Goal: Task Accomplishment & Management: Complete application form

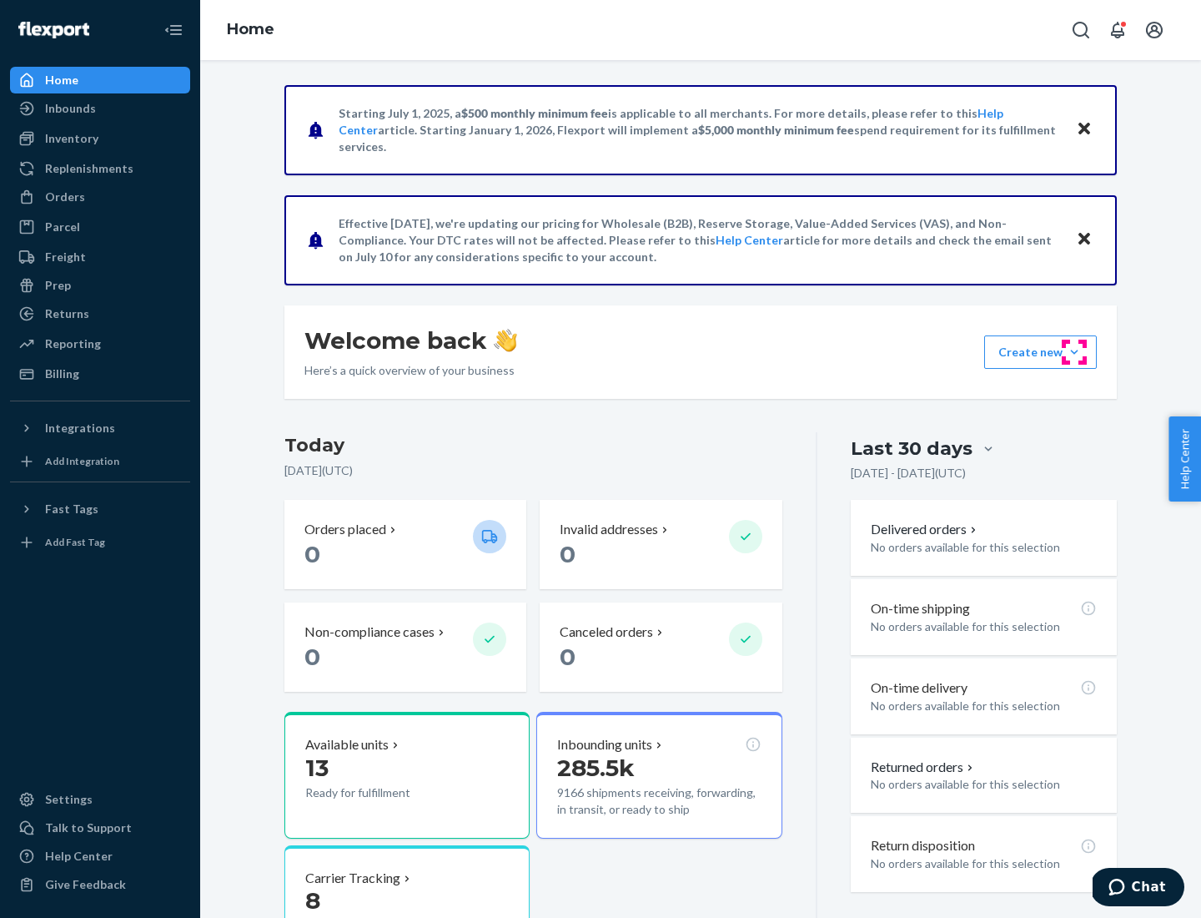
click at [1074, 352] on button "Create new Create new inbound Create new order Create new product" at bounding box center [1040, 351] width 113 height 33
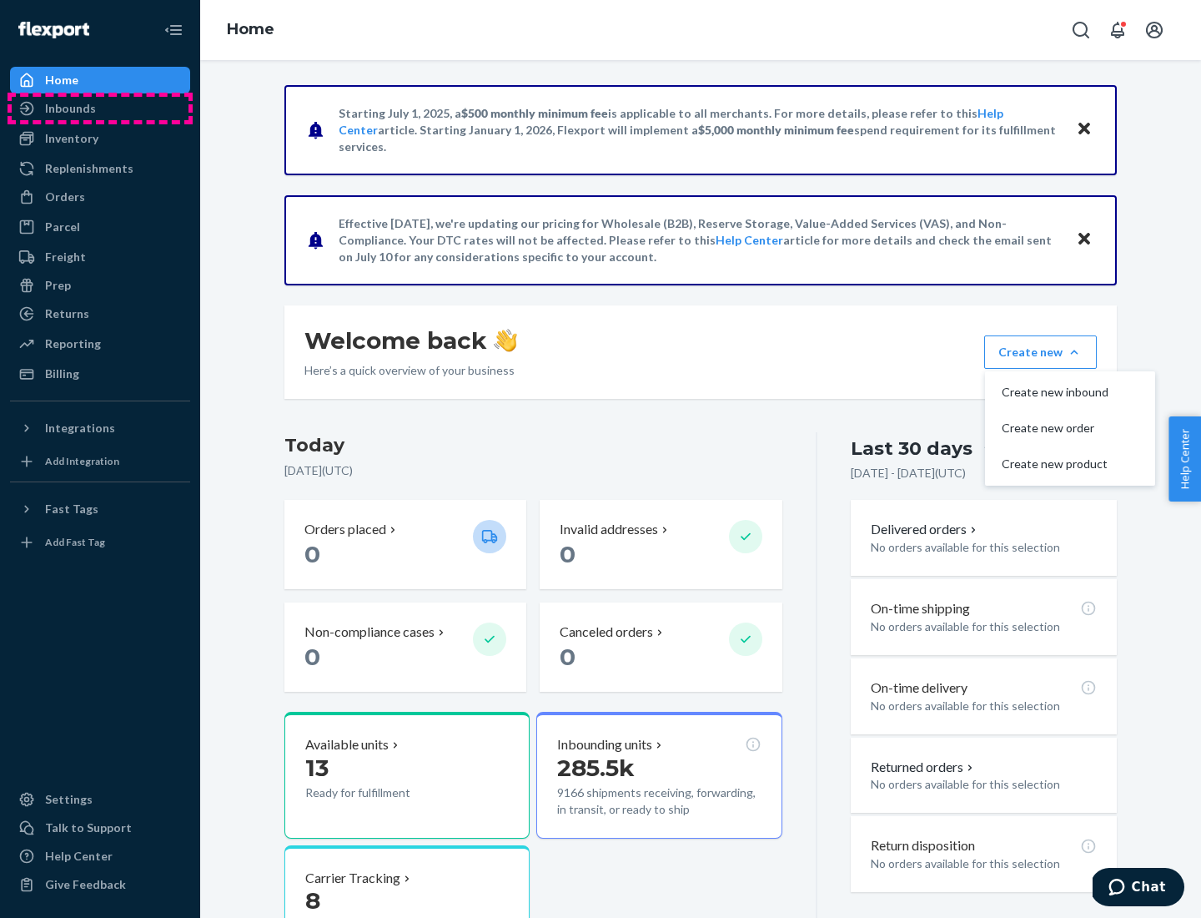
click at [100, 108] on div "Inbounds" at bounding box center [100, 108] width 177 height 23
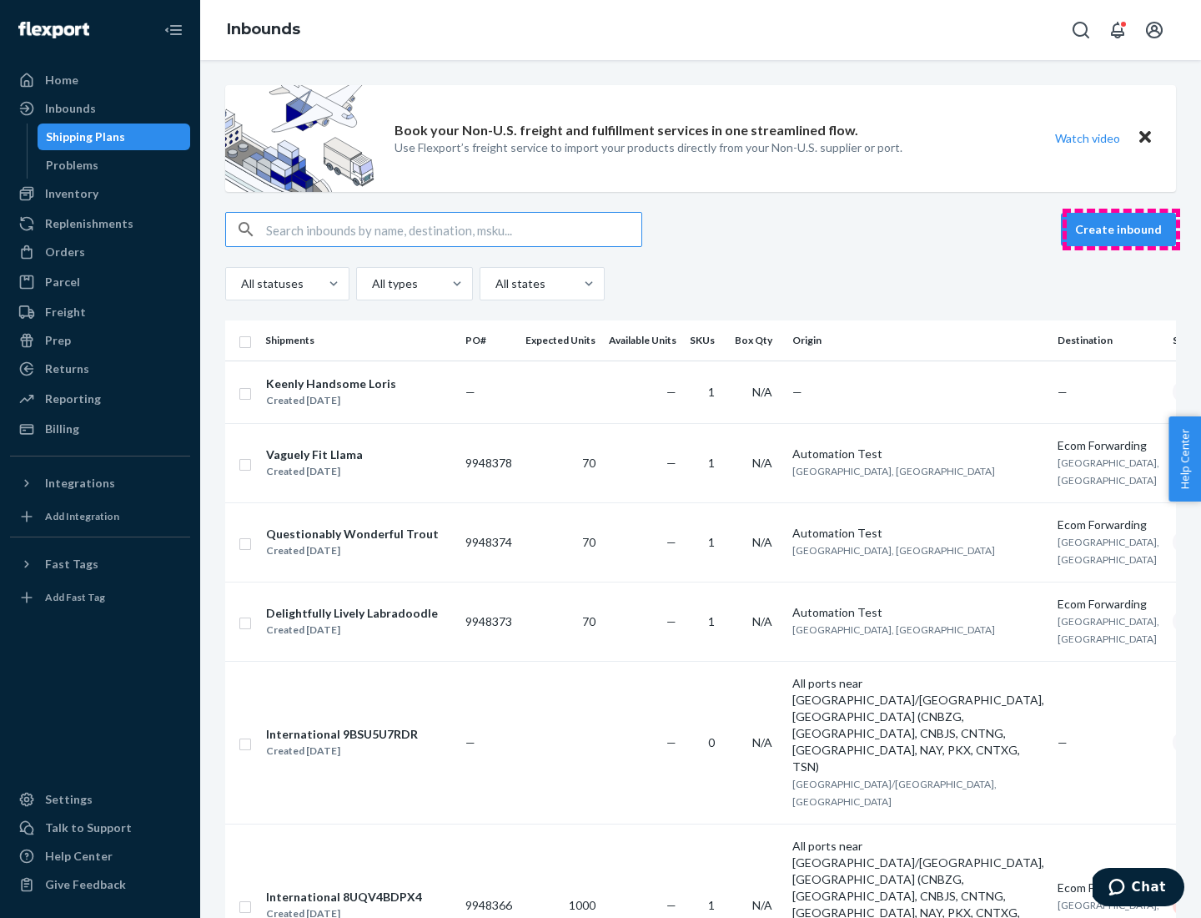
click at [1121, 229] on button "Create inbound" at bounding box center [1118, 229] width 115 height 33
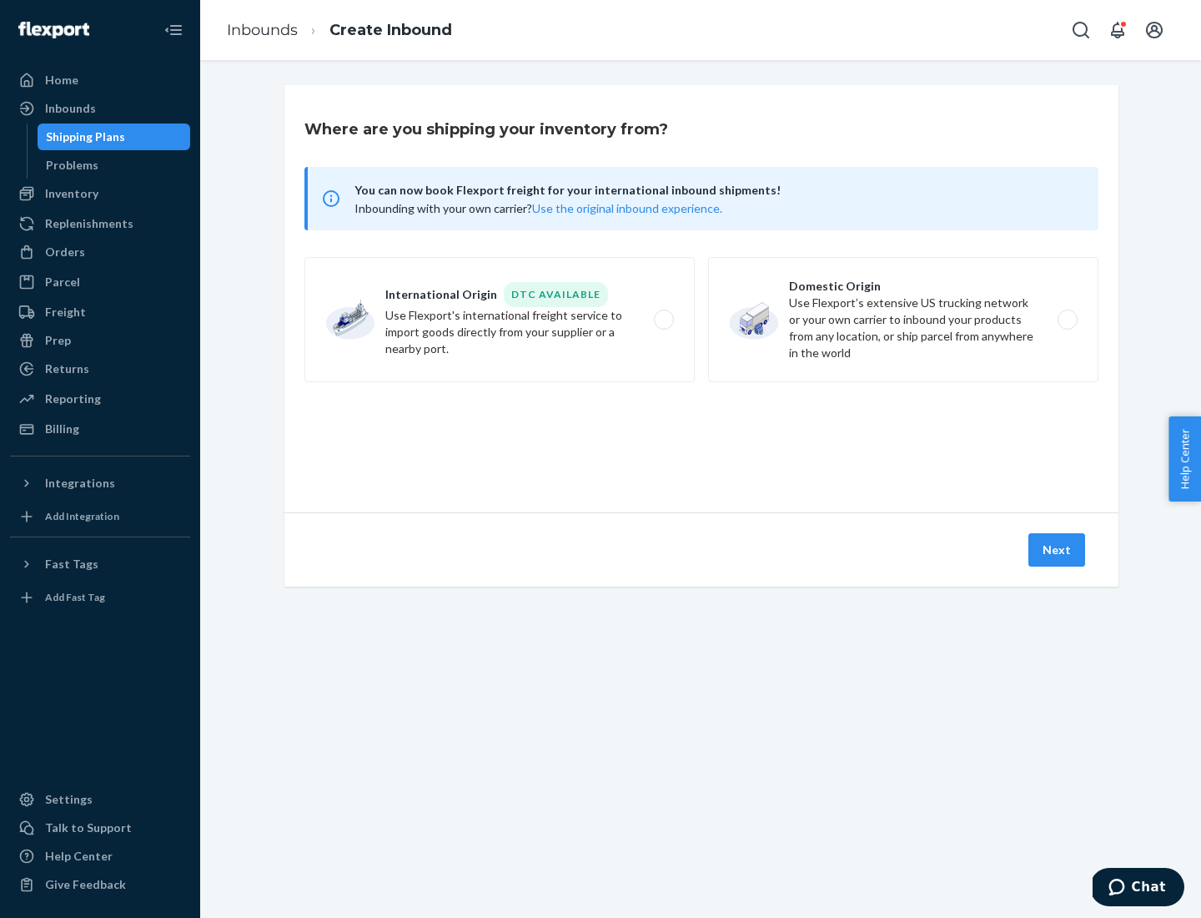
click at [903, 319] on label "Domestic Origin Use Flexport’s extensive US trucking network or your own carrie…" at bounding box center [903, 319] width 390 height 125
click at [1067, 319] on input "Domestic Origin Use Flexport’s extensive US trucking network or your own carrie…" at bounding box center [1072, 319] width 11 height 11
radio input "true"
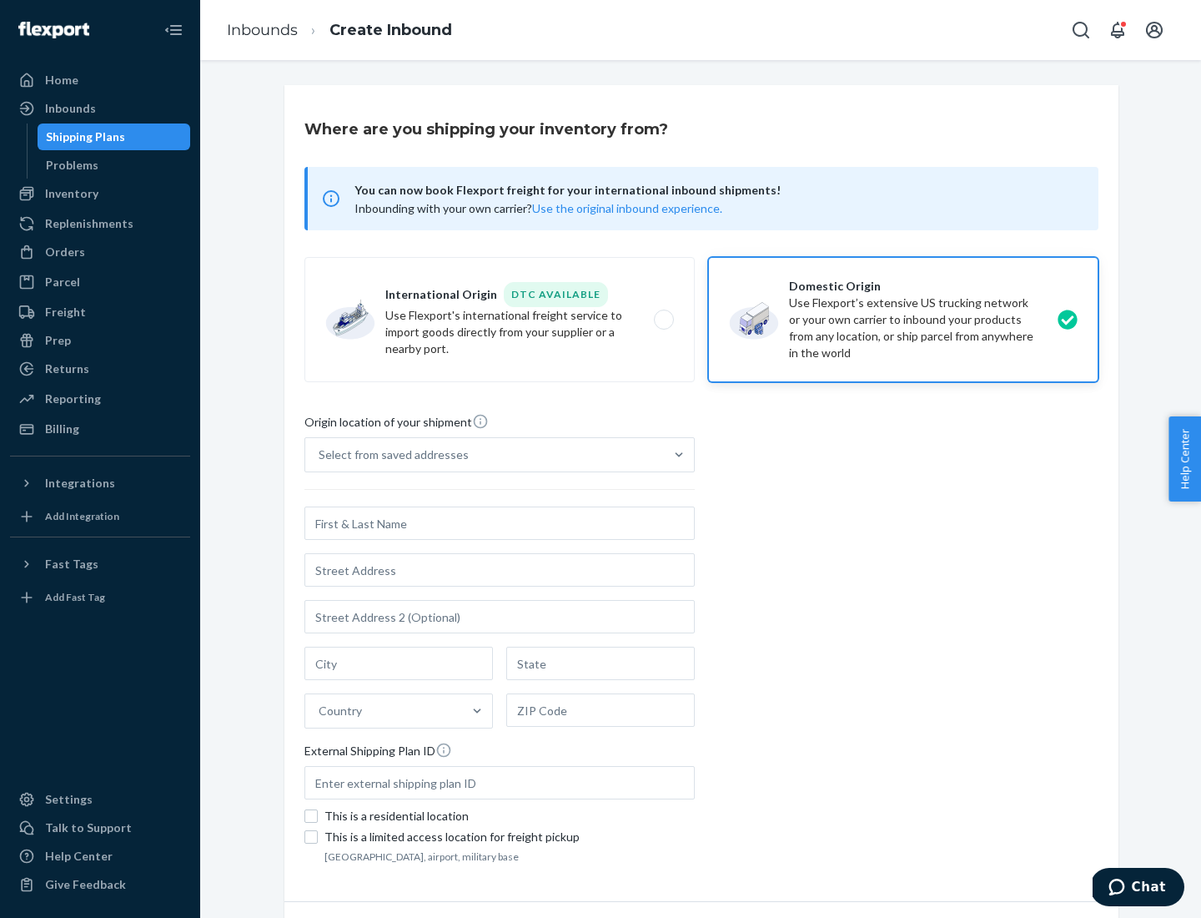
click at [390, 455] on div "Select from saved addresses" at bounding box center [394, 454] width 150 height 17
click at [320, 455] on input "Select from saved addresses" at bounding box center [320, 454] width 2 height 17
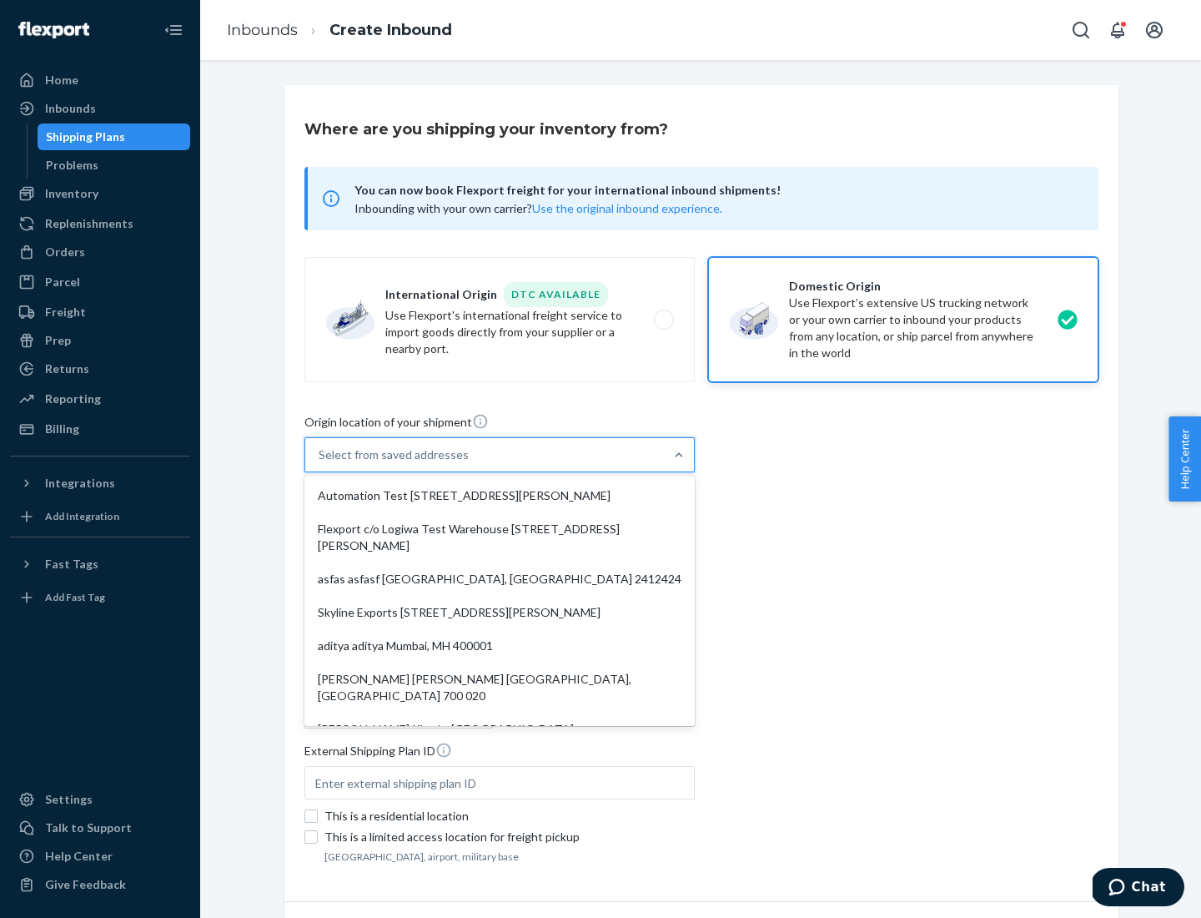
scroll to position [7, 0]
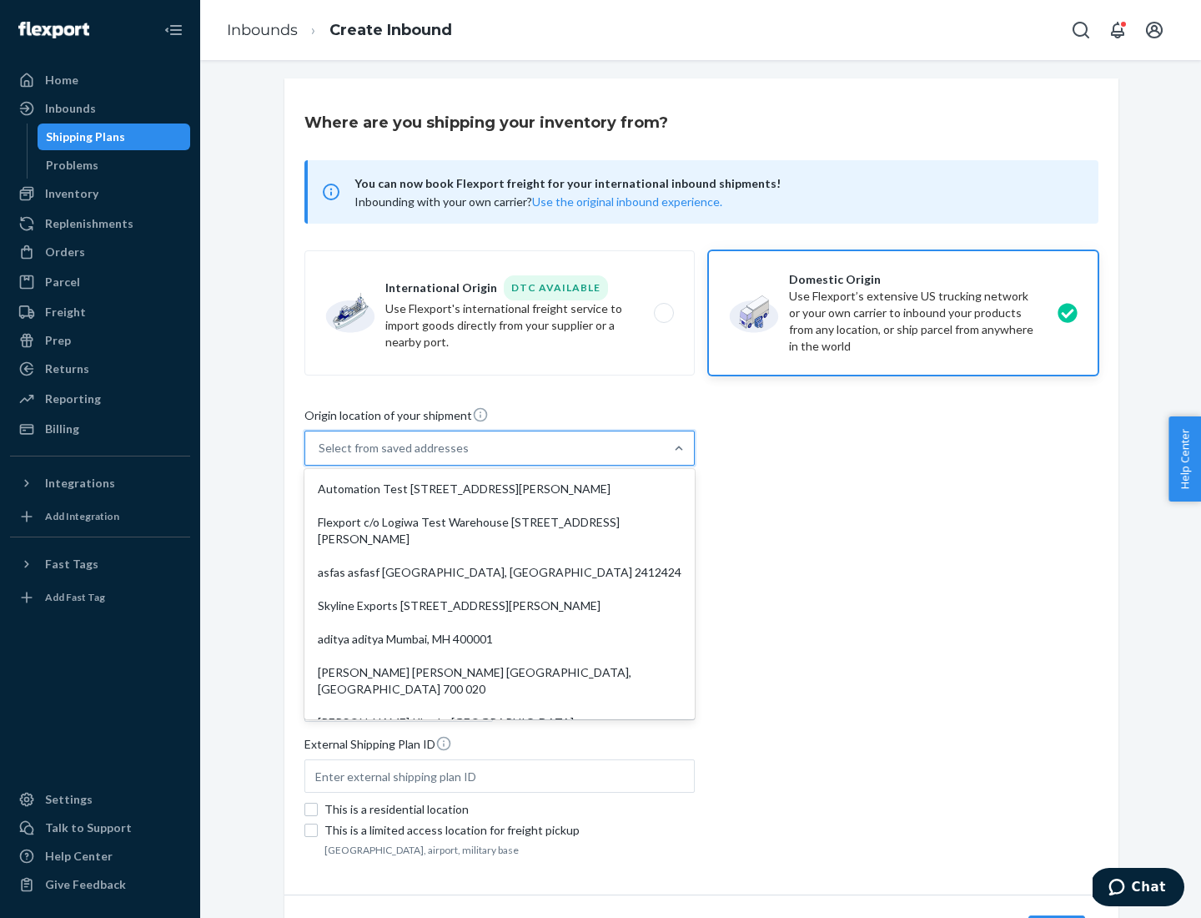
click at [500, 489] on div "Automation Test [STREET_ADDRESS][PERSON_NAME]" at bounding box center [500, 488] width 384 height 33
click at [320, 456] on input "option Automation Test [STREET_ADDRESS][PERSON_NAME]. 9 results available. Use …" at bounding box center [320, 448] width 2 height 17
type input "Automation Test"
type input "9th Floor"
type input "[GEOGRAPHIC_DATA]"
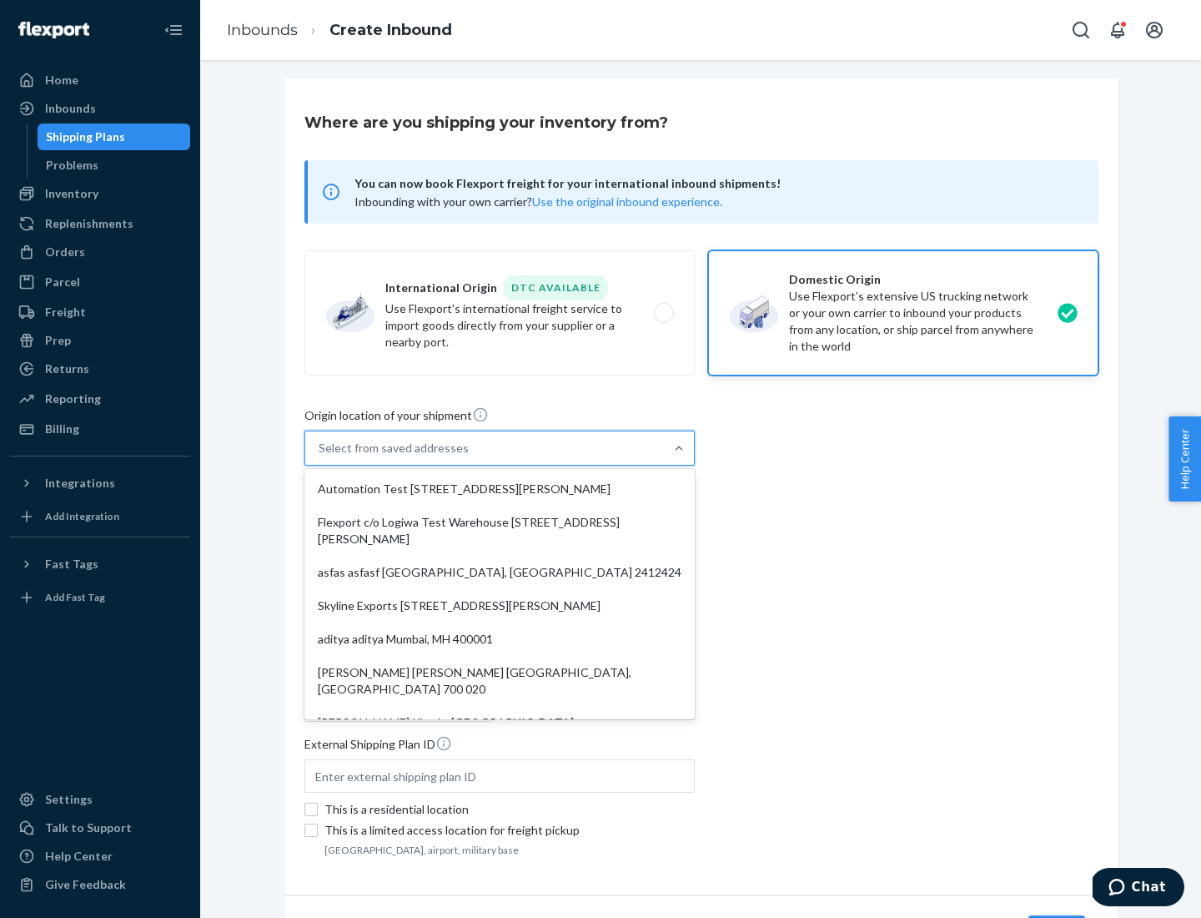
type input "CA"
type input "94104"
type input "[STREET_ADDRESS][PERSON_NAME]"
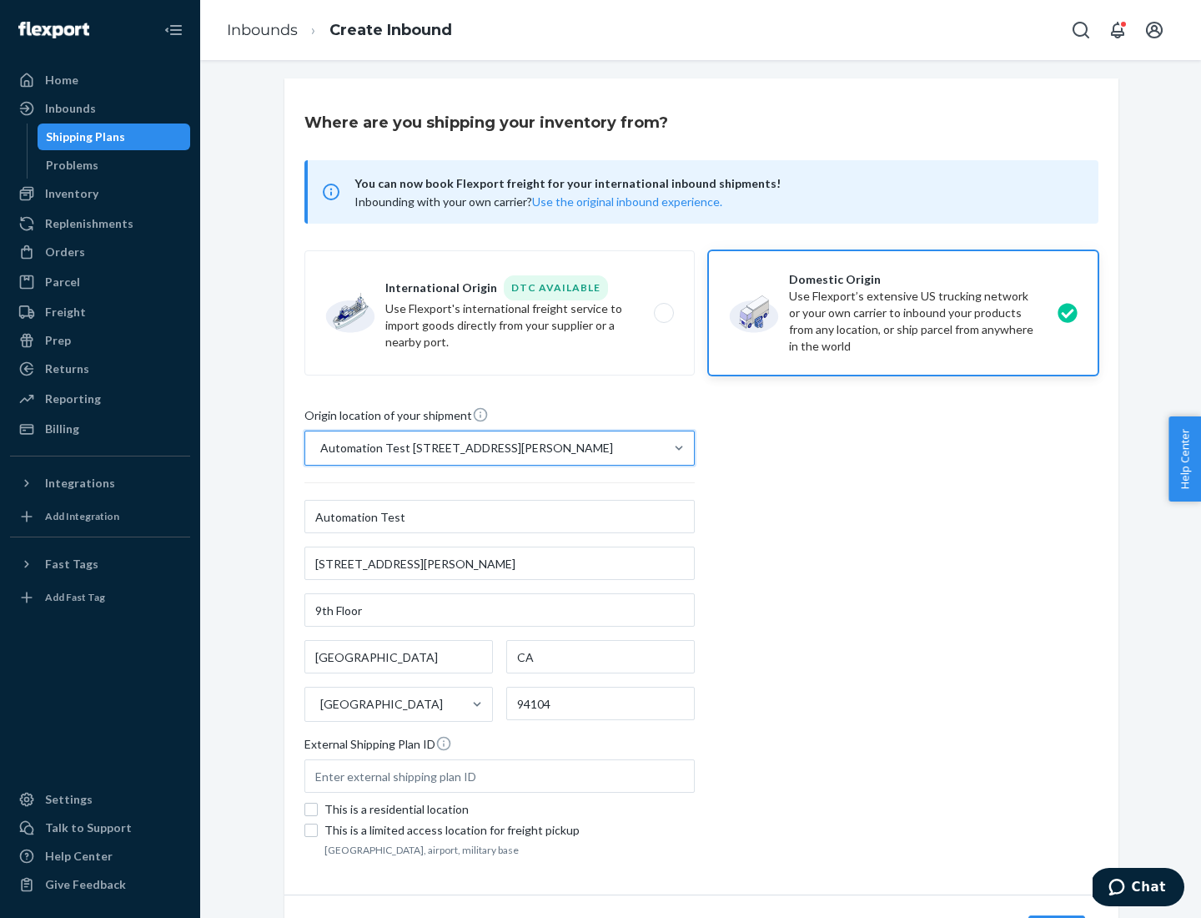
scroll to position [98, 0]
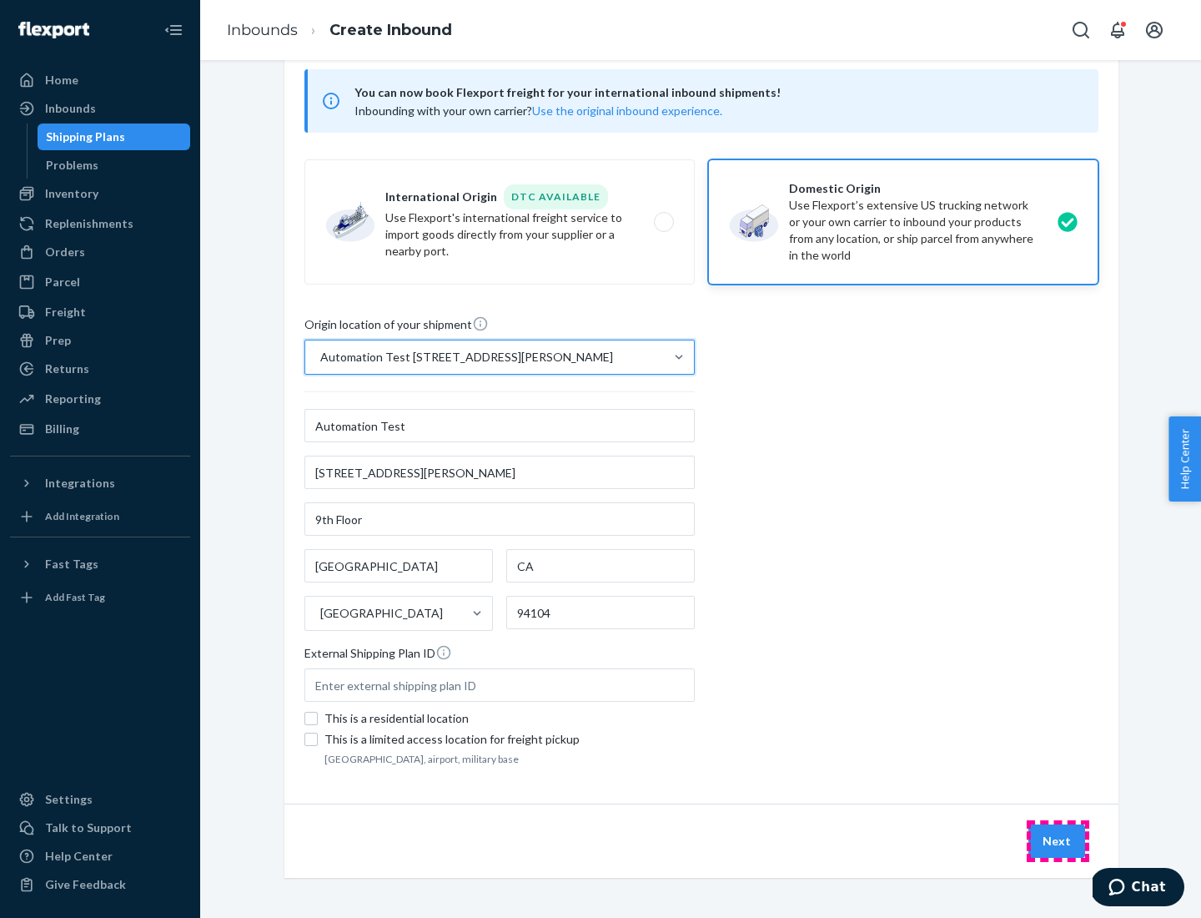
click at [1058, 841] on button "Next" at bounding box center [1056, 840] width 57 height 33
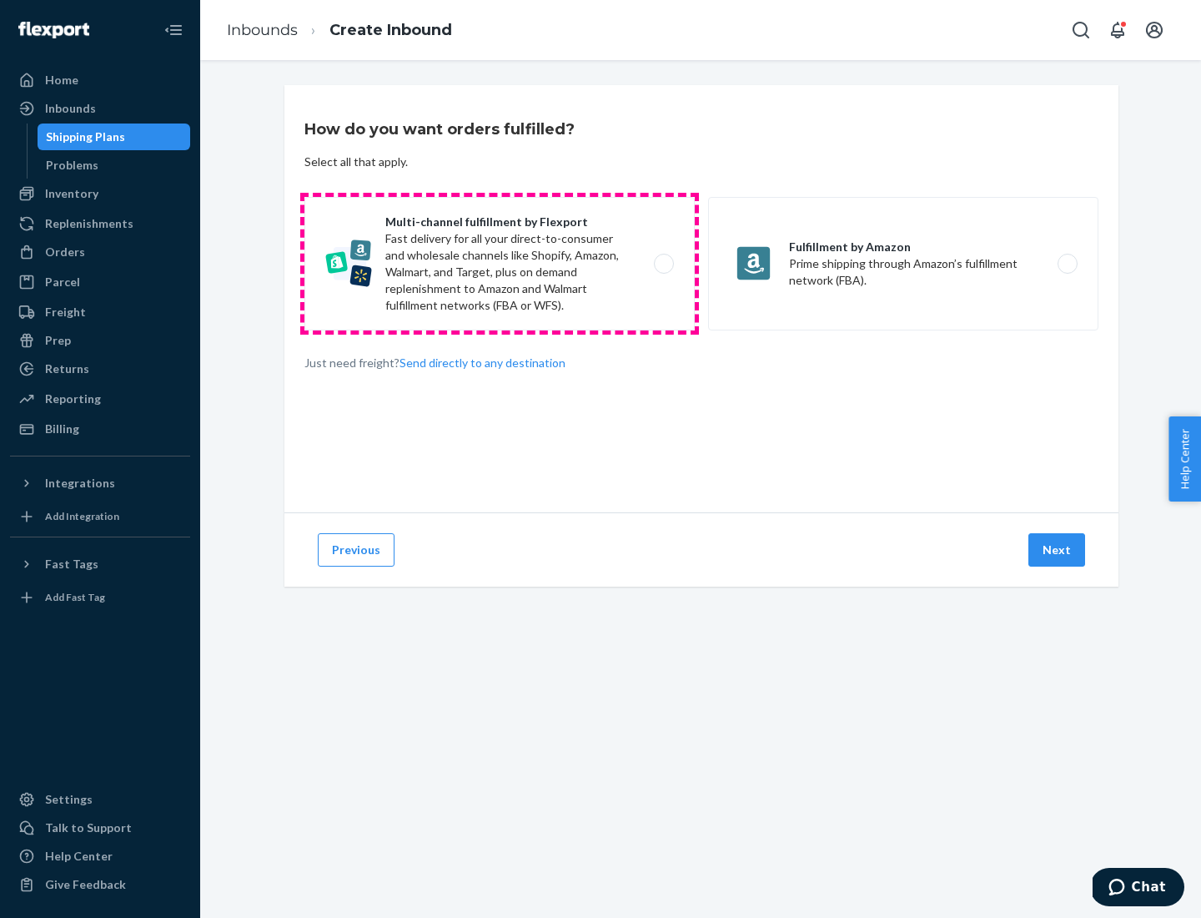
click at [500, 264] on label "Multi-channel fulfillment by Flexport Fast delivery for all your direct-to-cons…" at bounding box center [499, 263] width 390 height 133
click at [663, 264] on input "Multi-channel fulfillment by Flexport Fast delivery for all your direct-to-cons…" at bounding box center [668, 264] width 11 height 11
radio input "true"
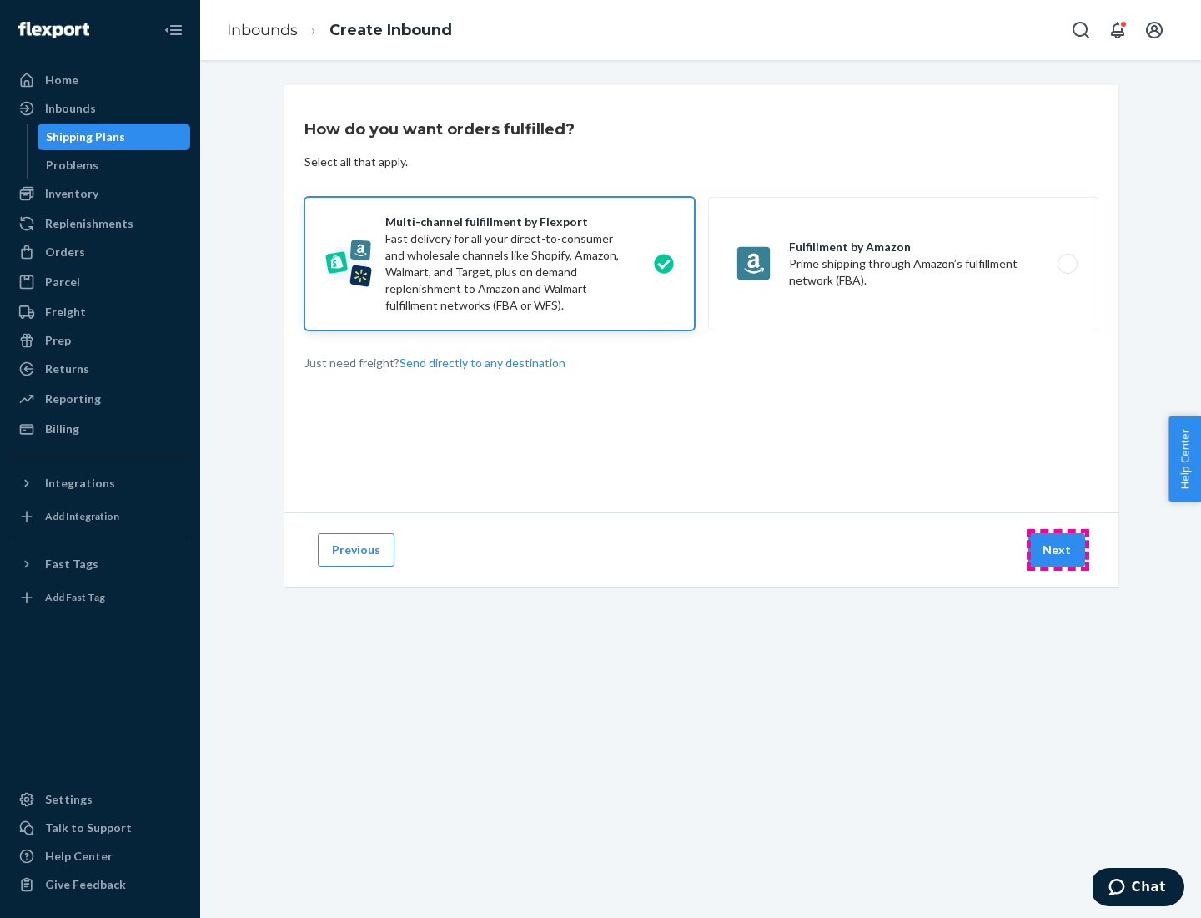
click at [1058, 550] on button "Next" at bounding box center [1056, 549] width 57 height 33
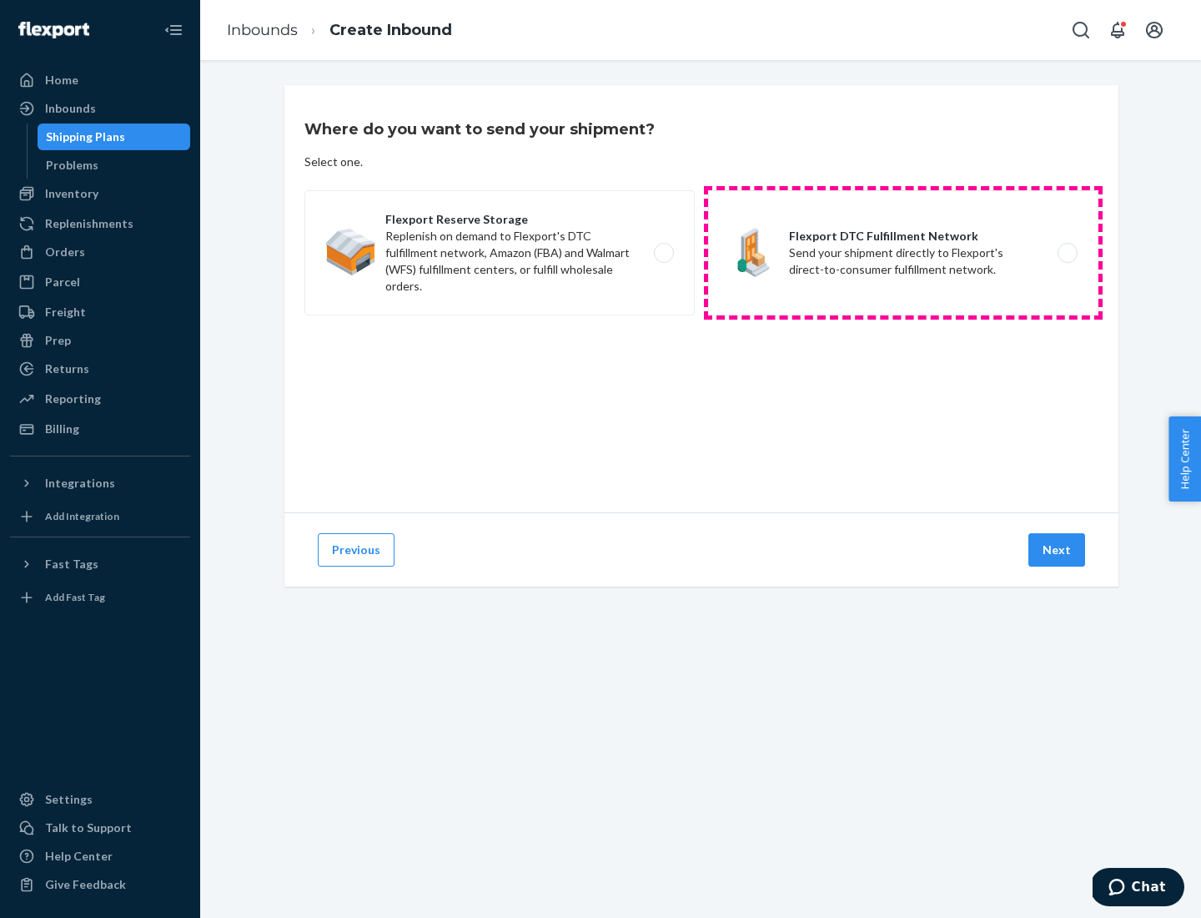
click at [903, 253] on label "Flexport DTC Fulfillment Network Send your shipment directly to Flexport's dire…" at bounding box center [903, 252] width 390 height 125
click at [1067, 253] on input "Flexport DTC Fulfillment Network Send your shipment directly to Flexport's dire…" at bounding box center [1072, 253] width 11 height 11
radio input "true"
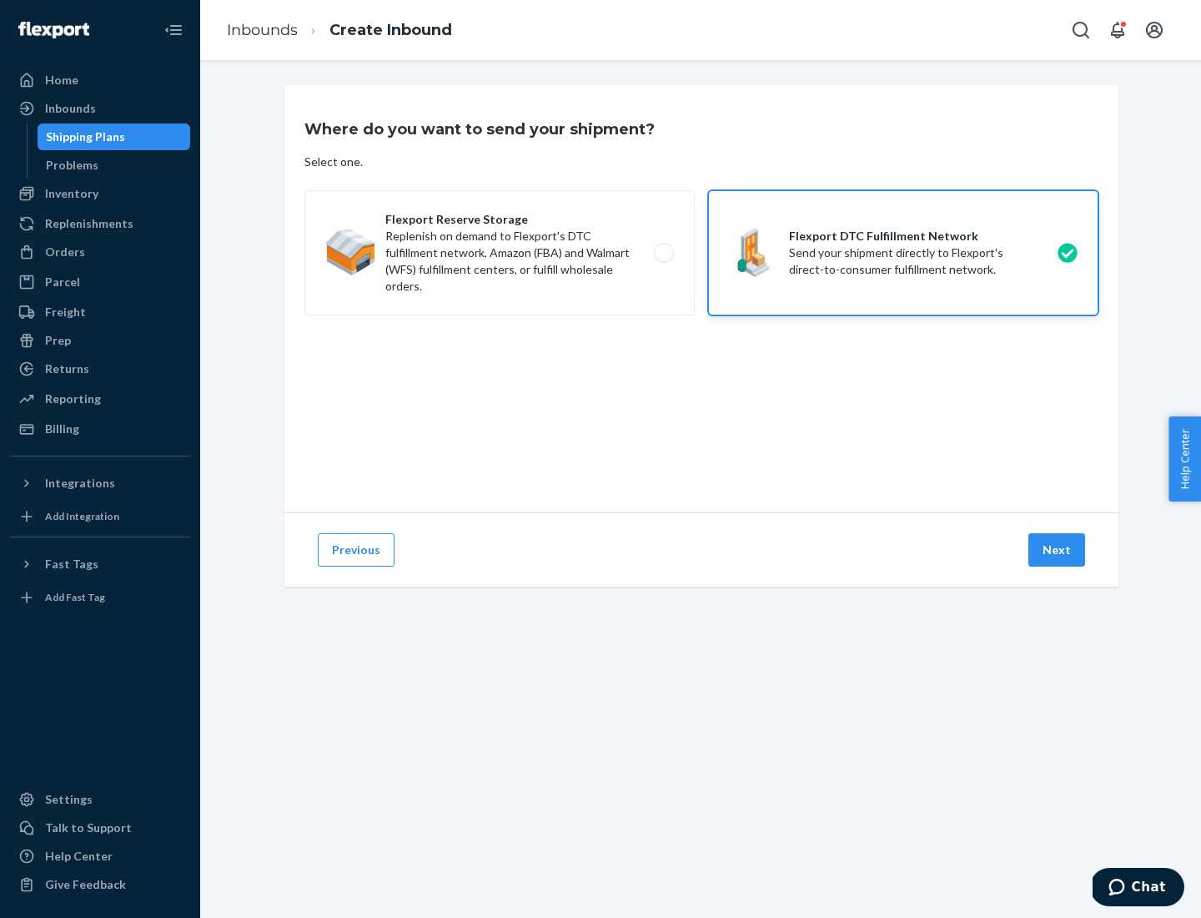
click at [1058, 550] on button "Next" at bounding box center [1056, 549] width 57 height 33
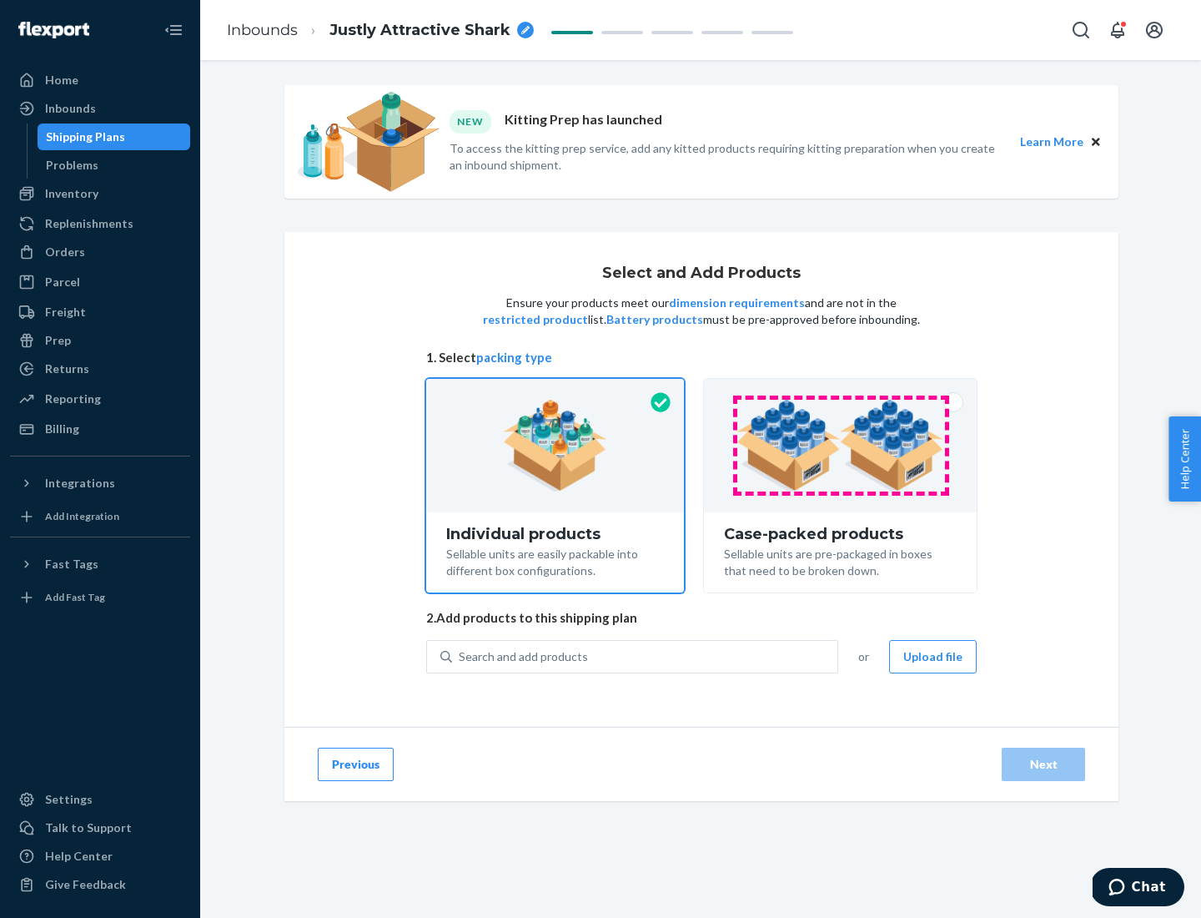
click at [841, 445] on img at bounding box center [841, 446] width 208 height 92
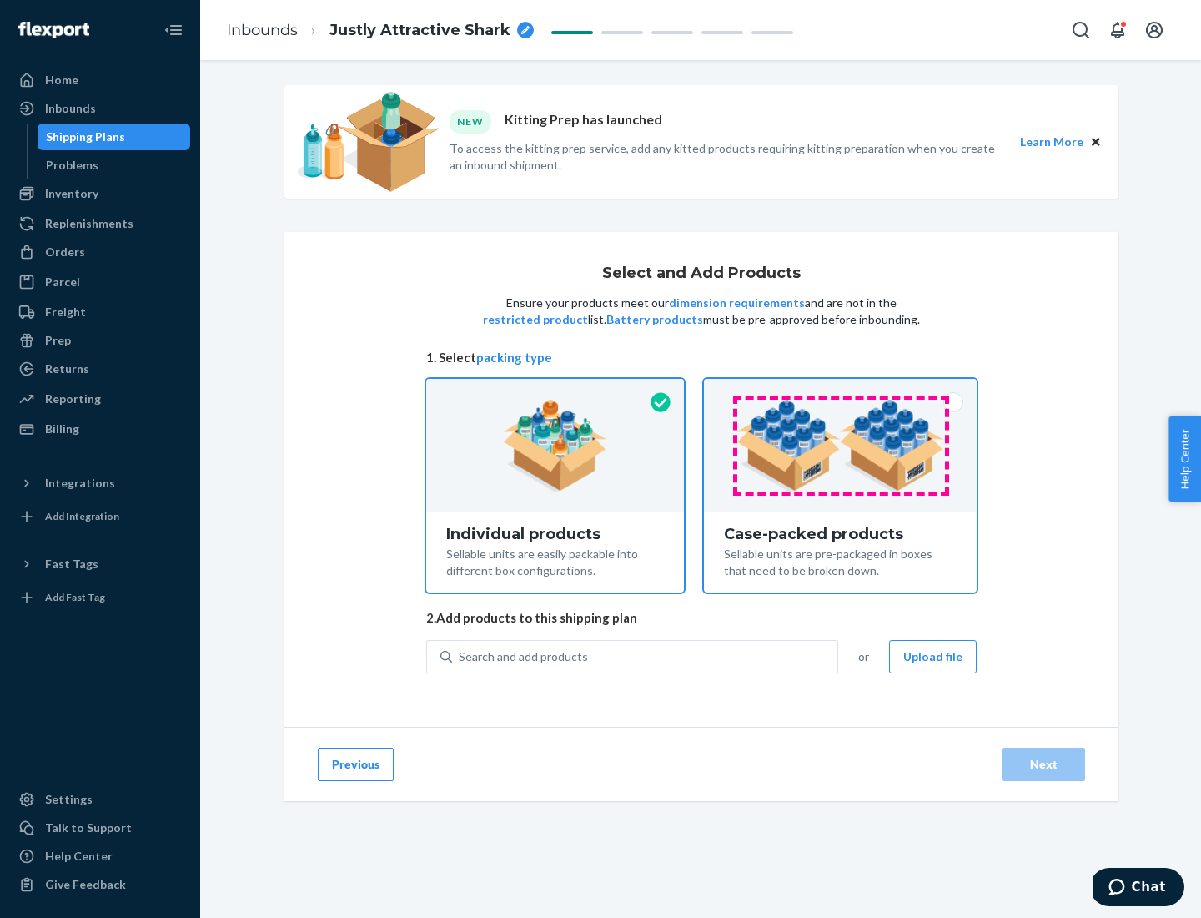
click at [841, 390] on input "Case-packed products Sellable units are pre-packaged in boxes that need to be b…" at bounding box center [840, 384] width 11 height 11
radio input "true"
radio input "false"
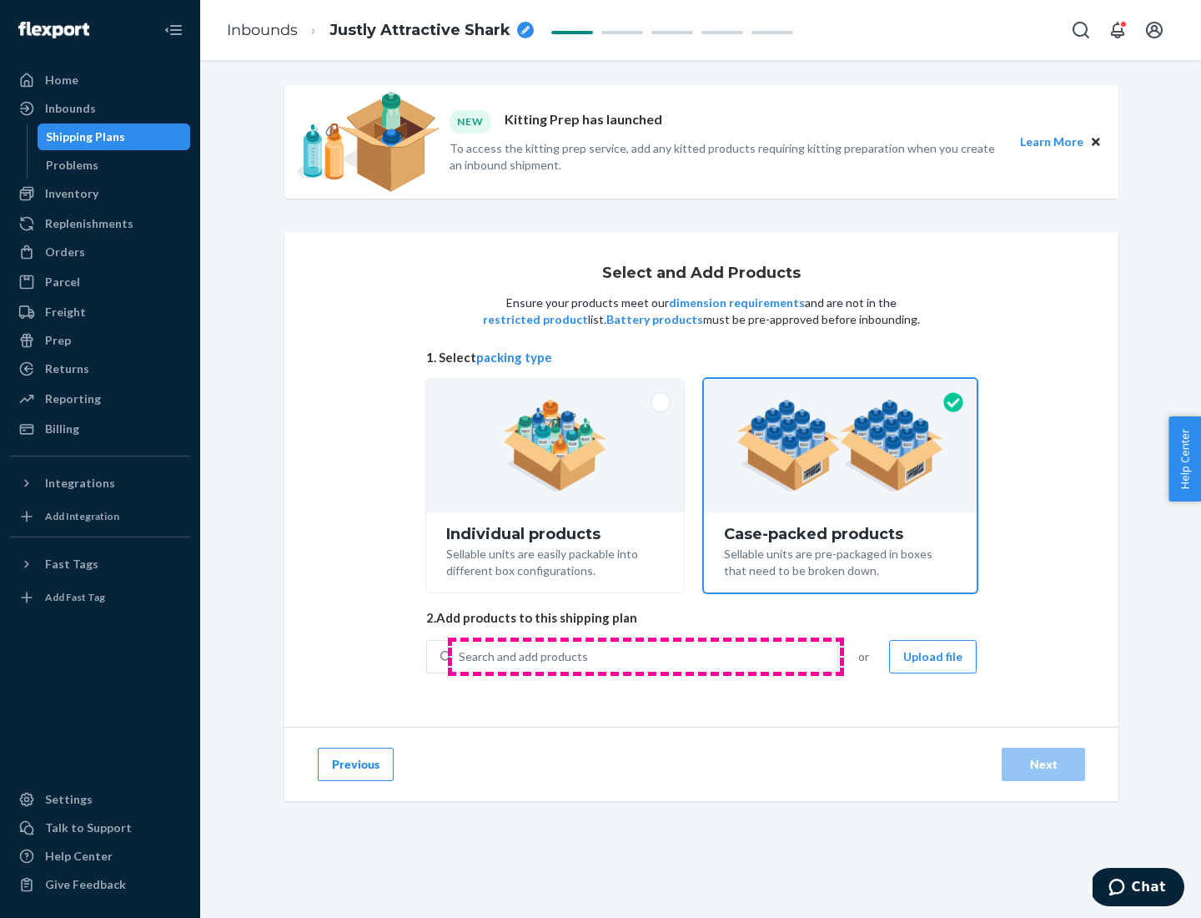
click at [646, 656] on div "Search and add products" at bounding box center [644, 656] width 385 height 30
click at [460, 656] on input "Search and add products" at bounding box center [460, 656] width 2 height 17
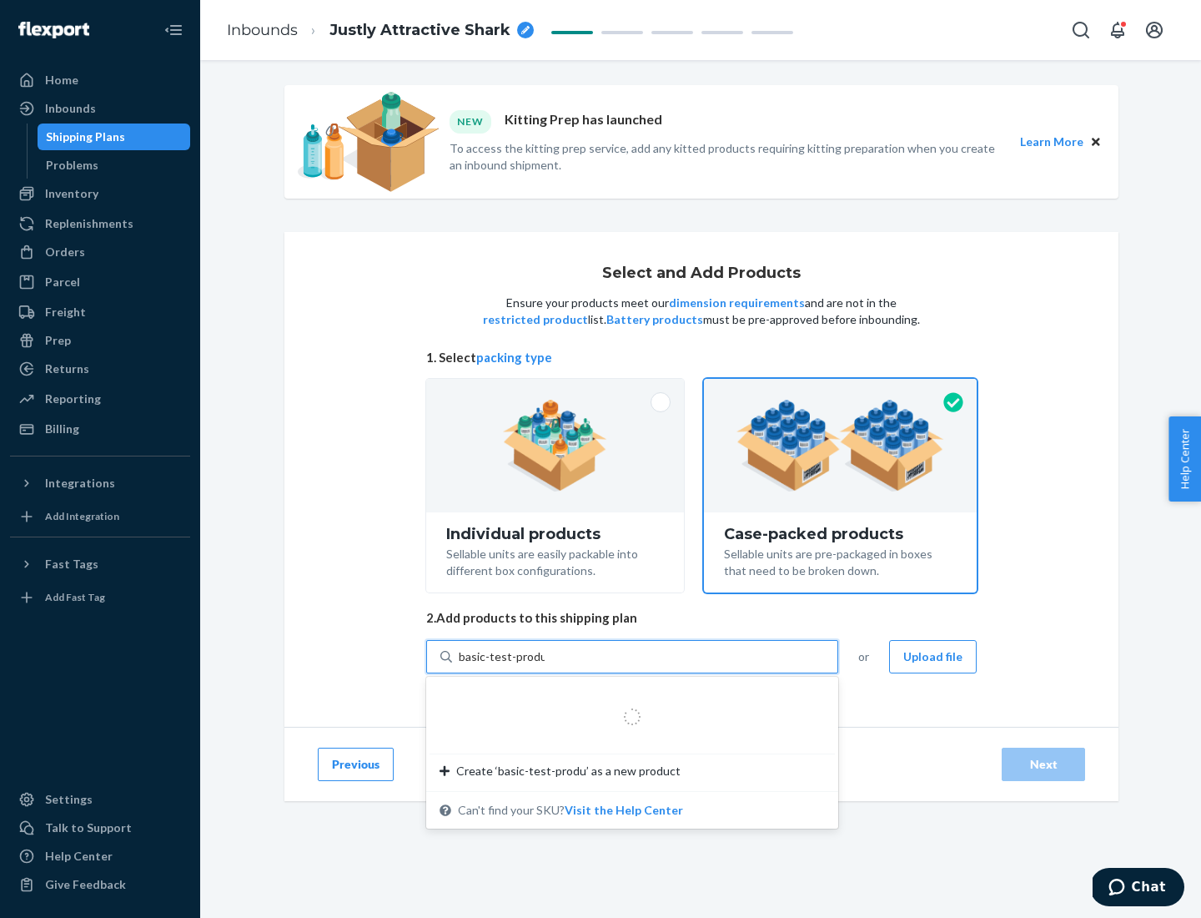
type input "basic-test-product-1"
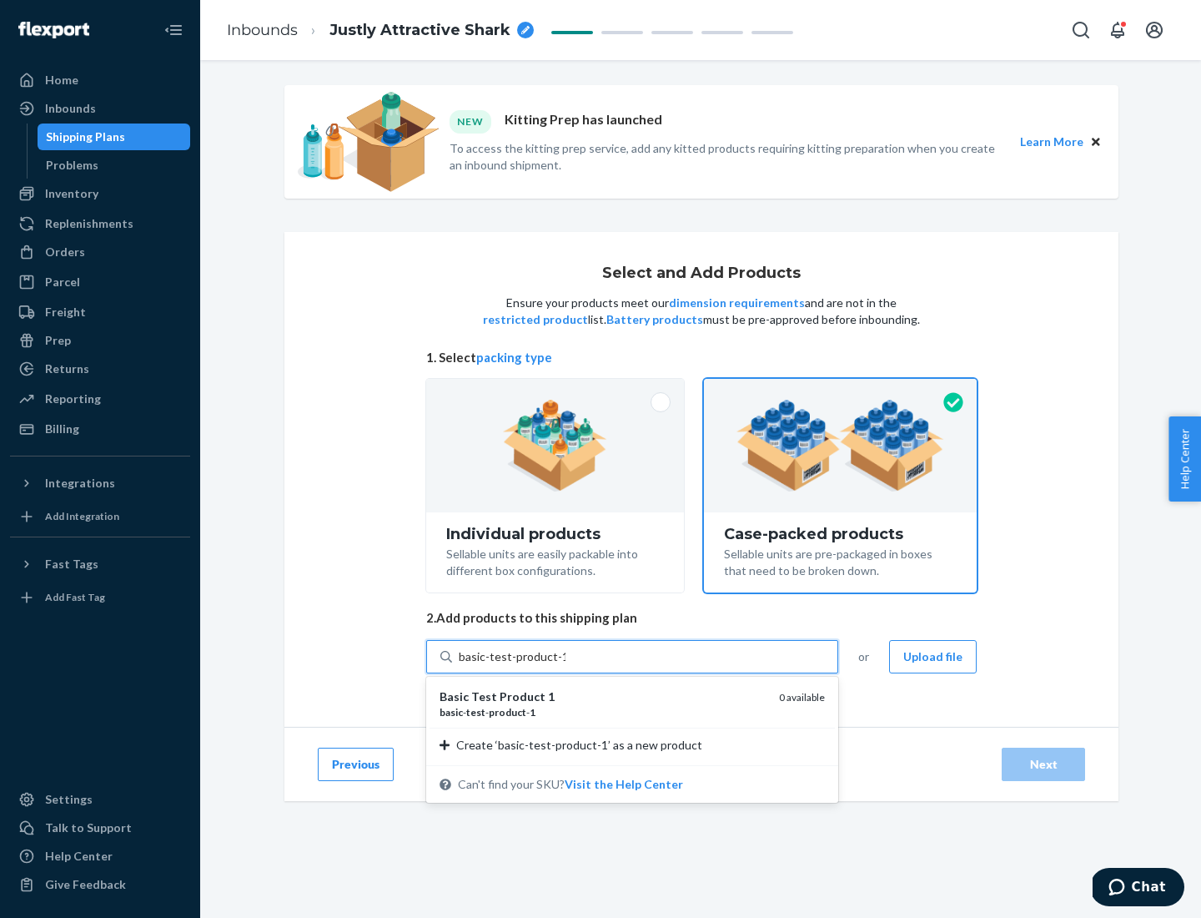
click at [603, 711] on div "basic - test - product - 1" at bounding box center [603, 712] width 326 height 14
click at [566, 665] on input "basic-test-product-1" at bounding box center [512, 656] width 107 height 17
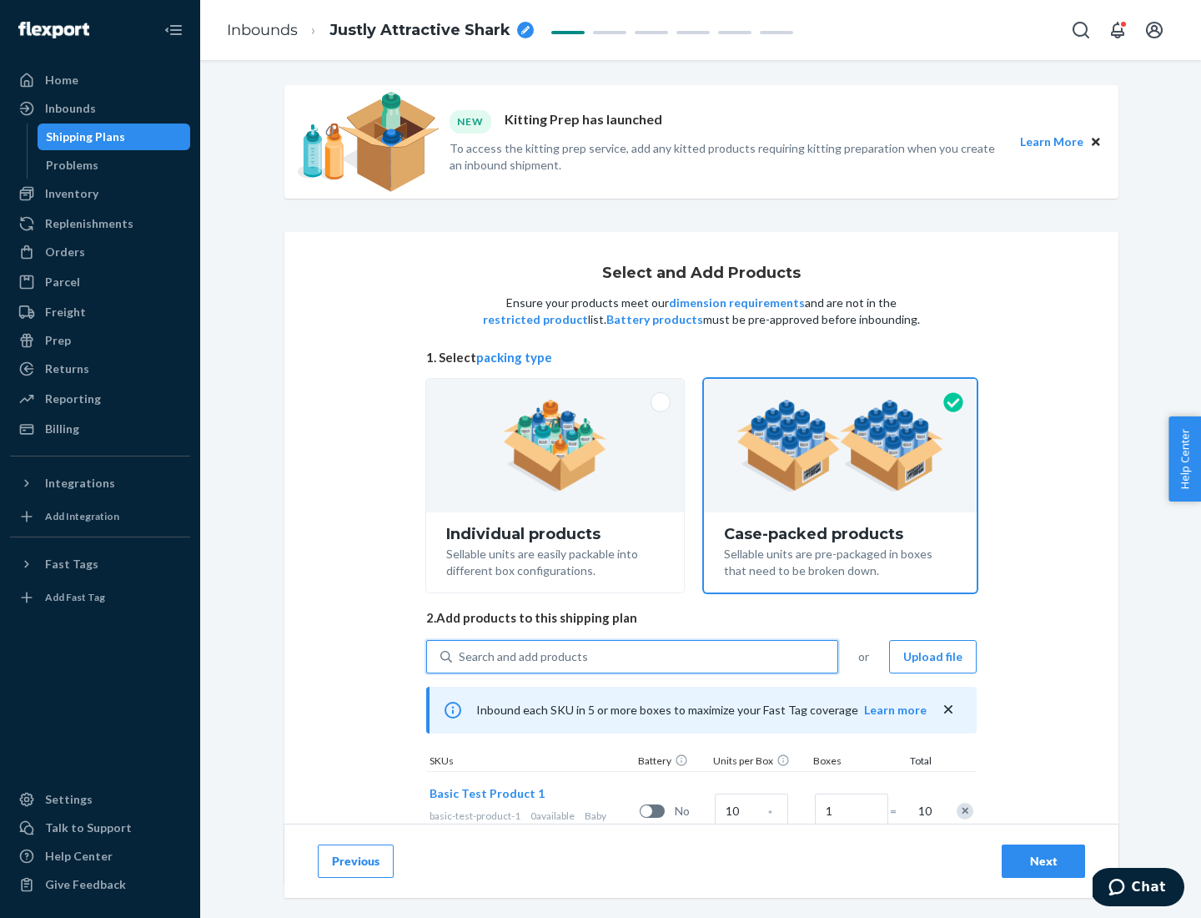
scroll to position [60, 0]
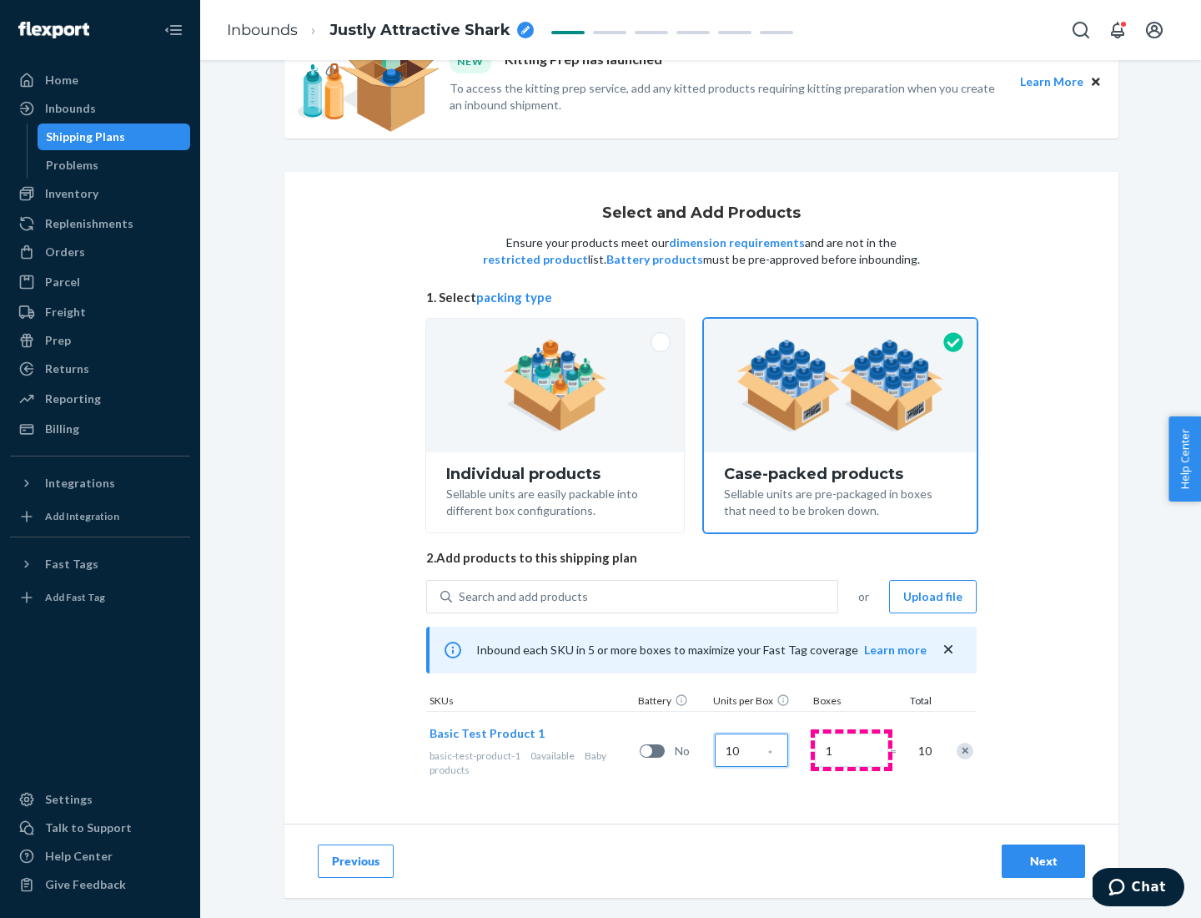
type input "10"
type input "7"
click at [1043, 861] on div "Next" at bounding box center [1043, 860] width 55 height 17
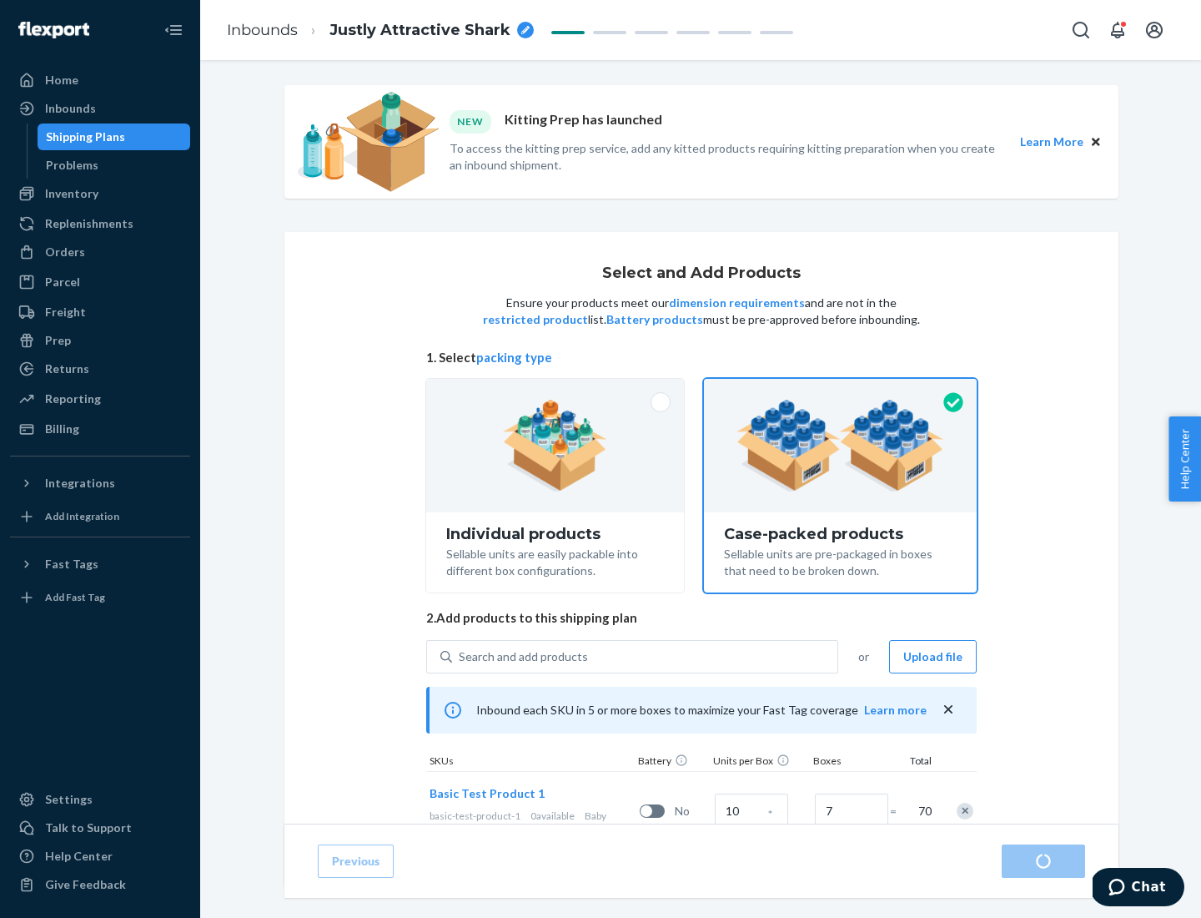
radio input "true"
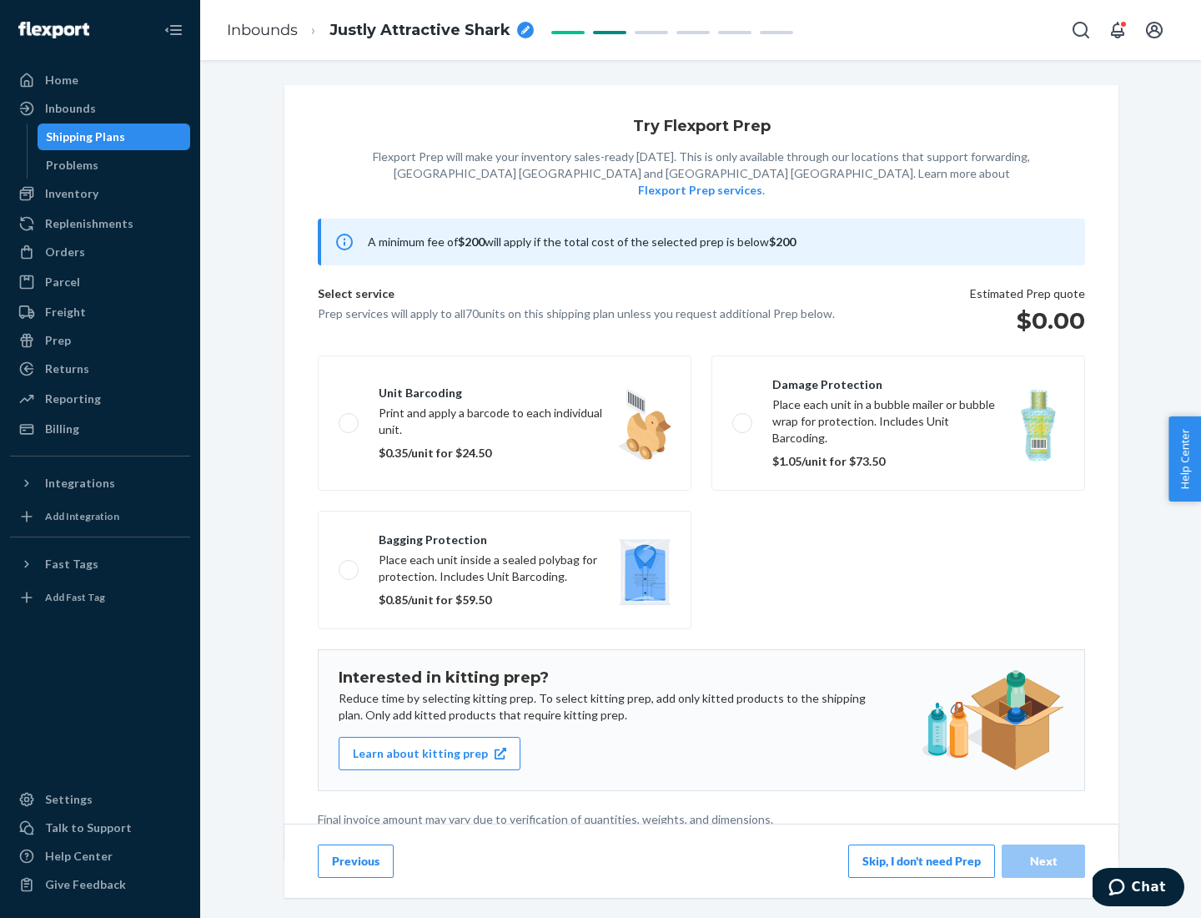
scroll to position [4, 0]
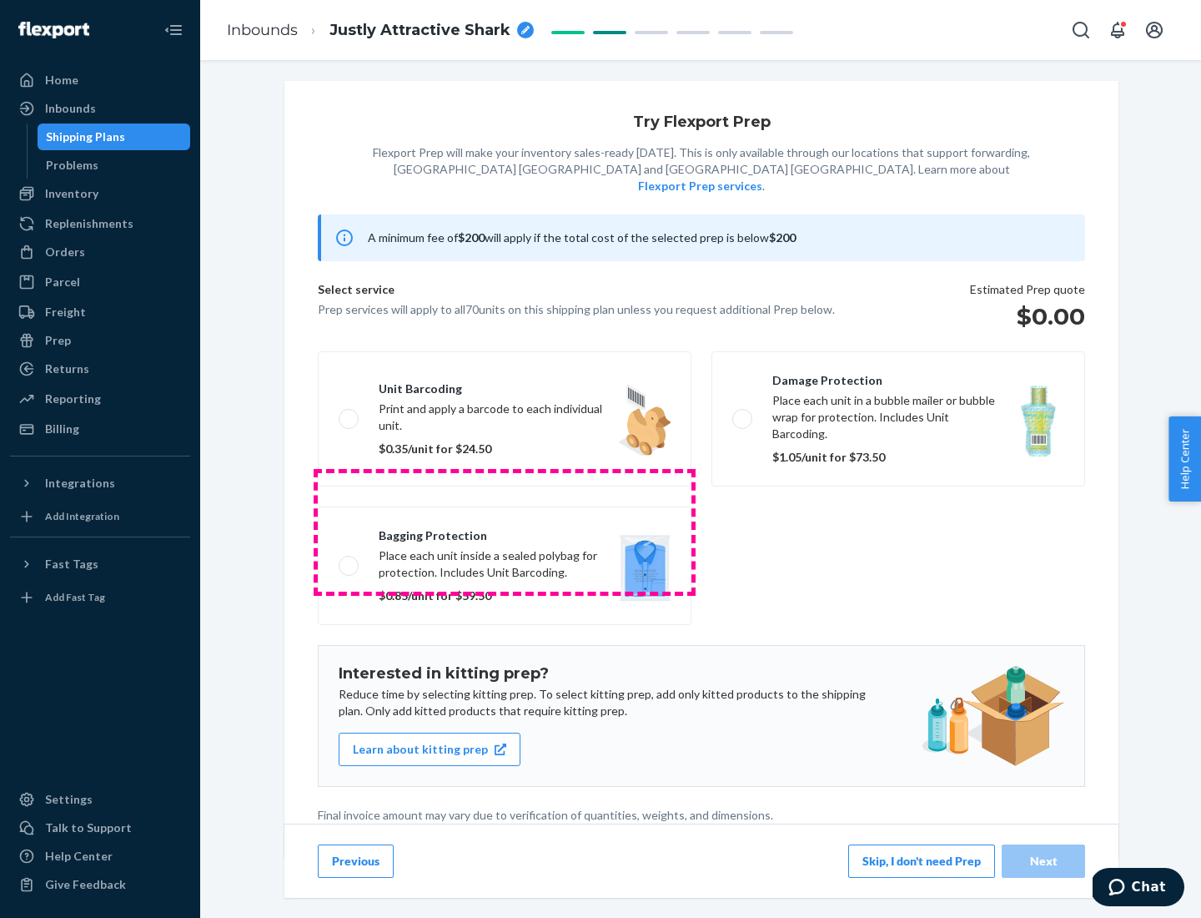
click at [505, 531] on label "Bagging protection Place each unit inside a sealed polybag for protection. Incl…" at bounding box center [505, 565] width 374 height 118
click at [349, 560] on input "Bagging protection Place each unit inside a sealed polybag for protection. Incl…" at bounding box center [344, 565] width 11 height 11
checkbox input "true"
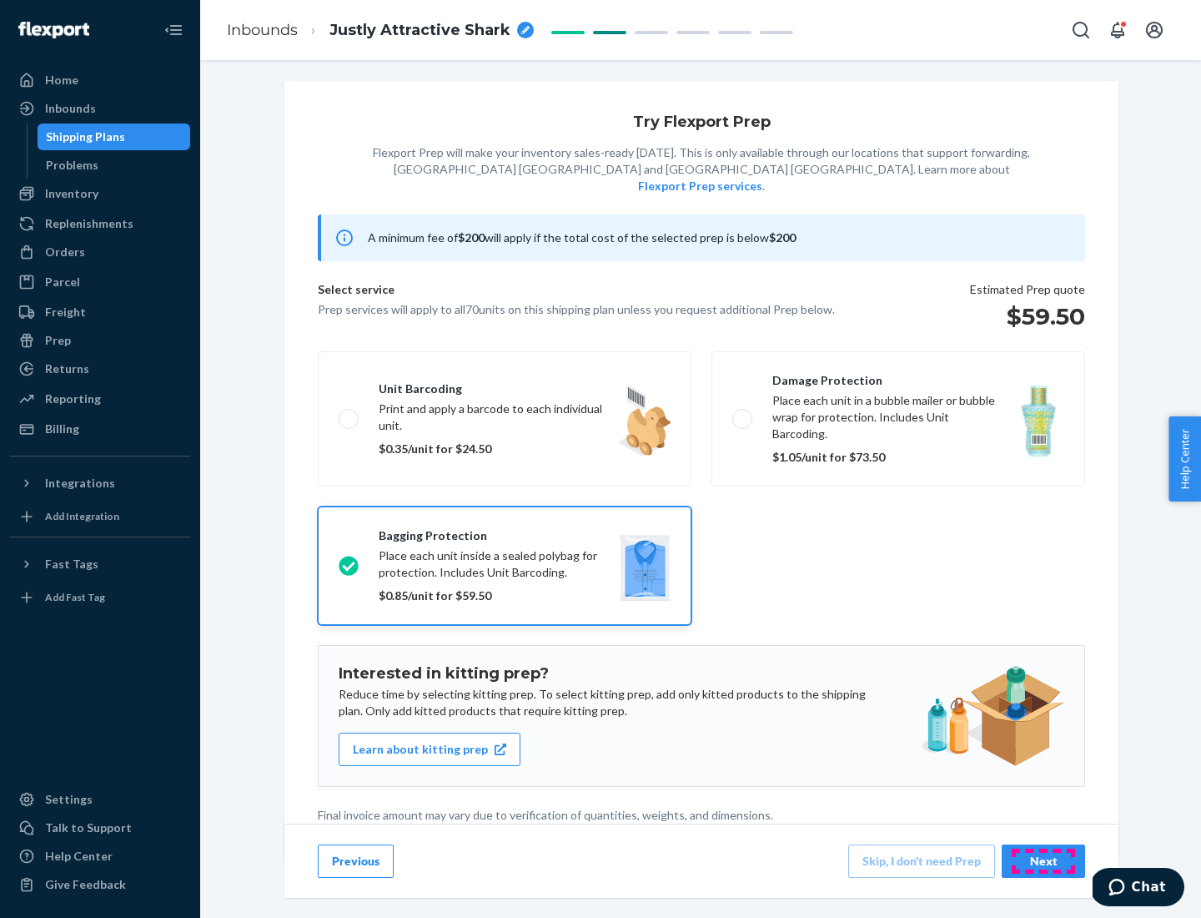
click at [1043, 860] on div "Next" at bounding box center [1043, 860] width 55 height 17
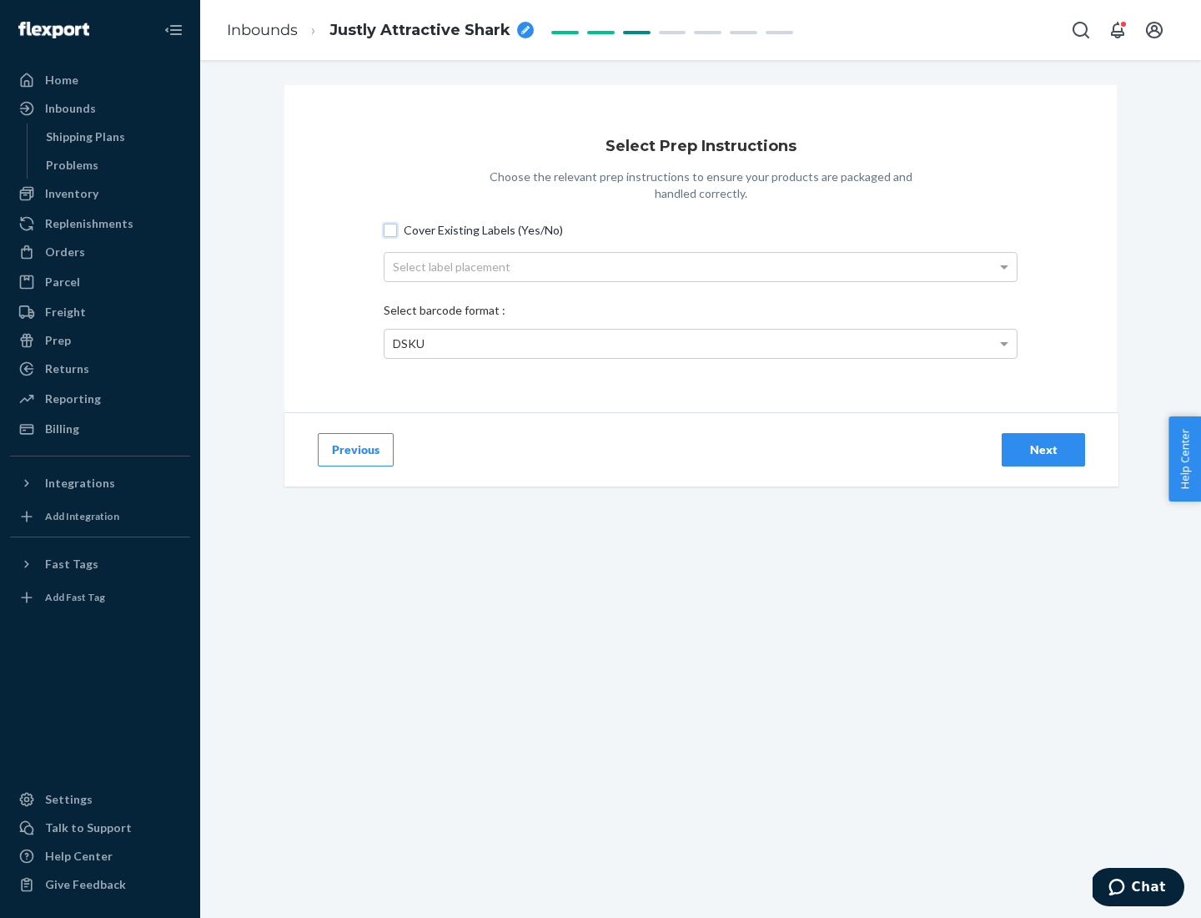
click at [390, 229] on input "Cover Existing Labels (Yes/No)" at bounding box center [390, 230] width 13 height 13
checkbox input "true"
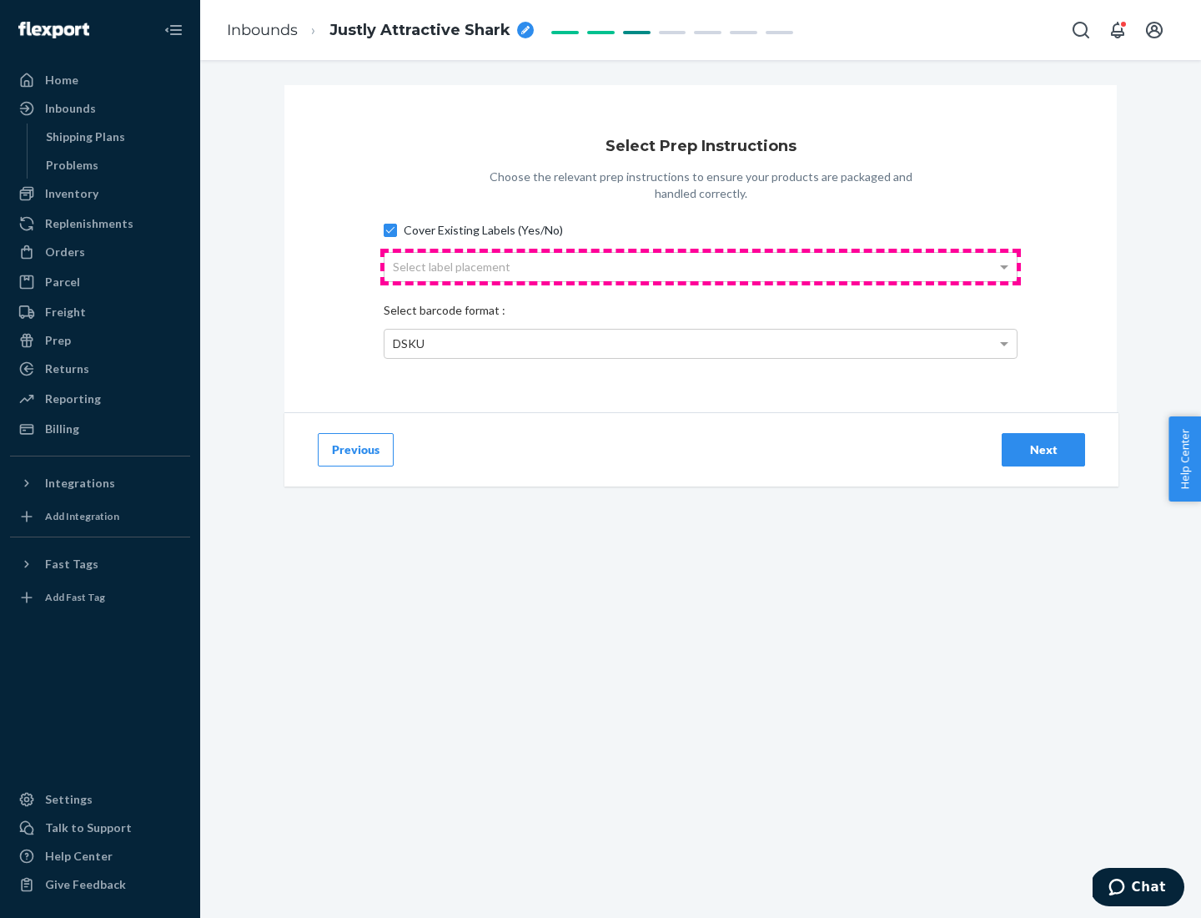
click at [701, 266] on div "Select label placement" at bounding box center [701, 267] width 632 height 28
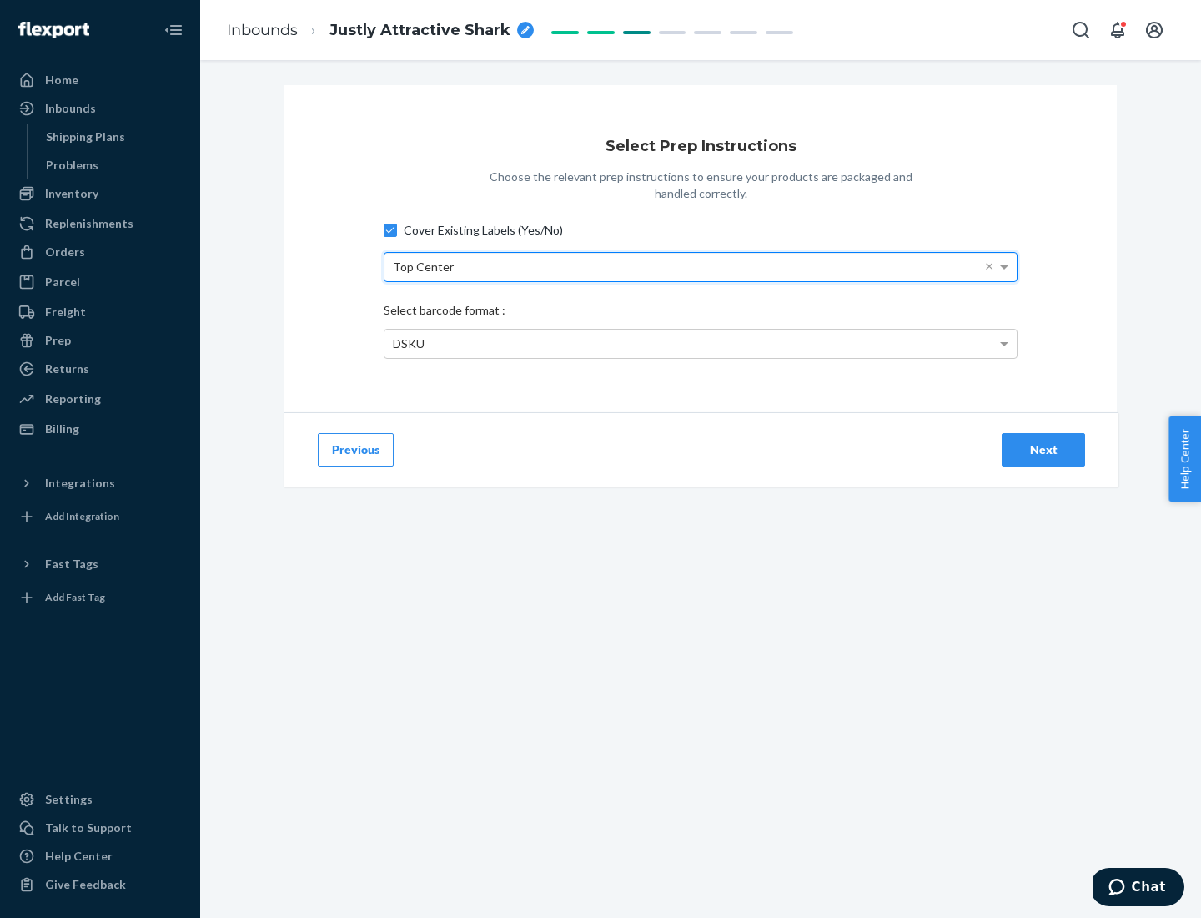
click at [701, 343] on div "DSKU" at bounding box center [701, 343] width 632 height 28
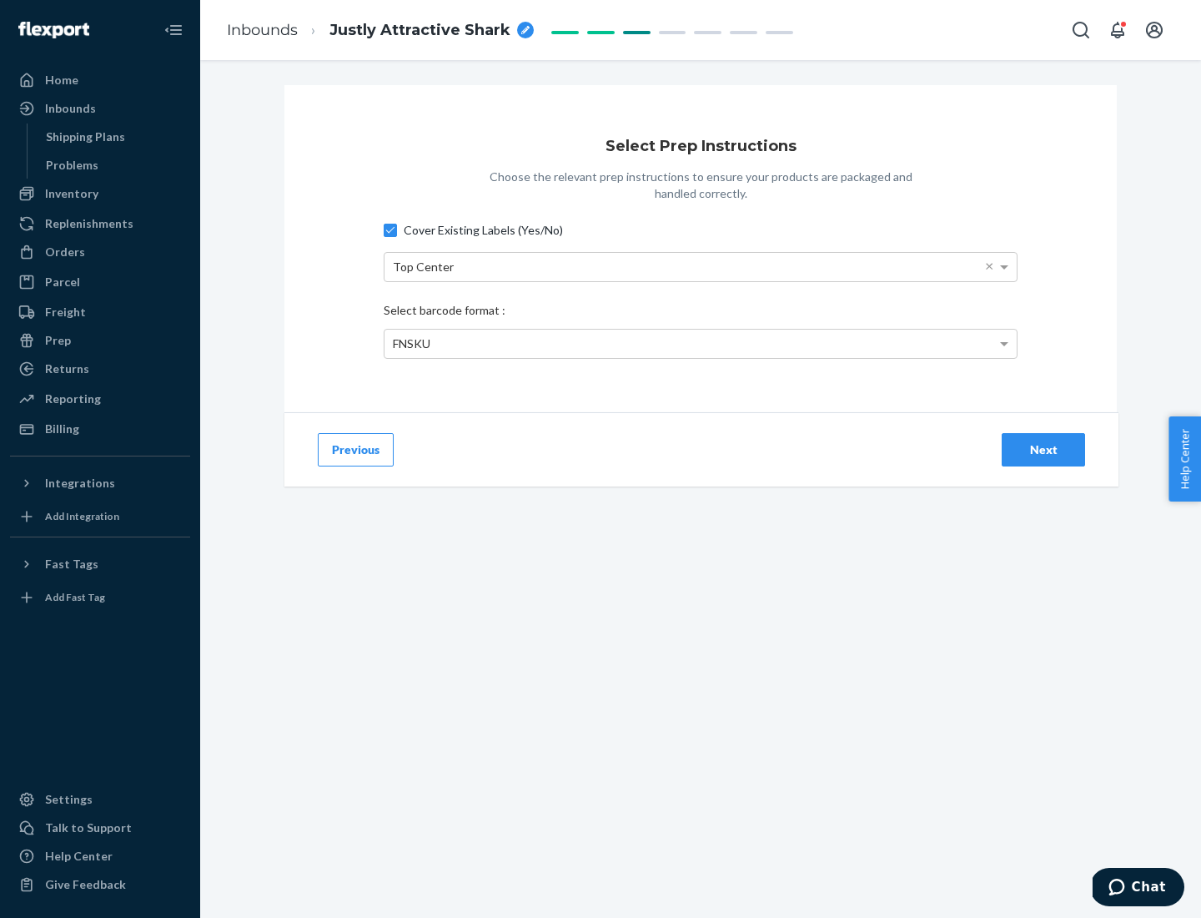
click at [1043, 449] on div "Next" at bounding box center [1043, 449] width 55 height 17
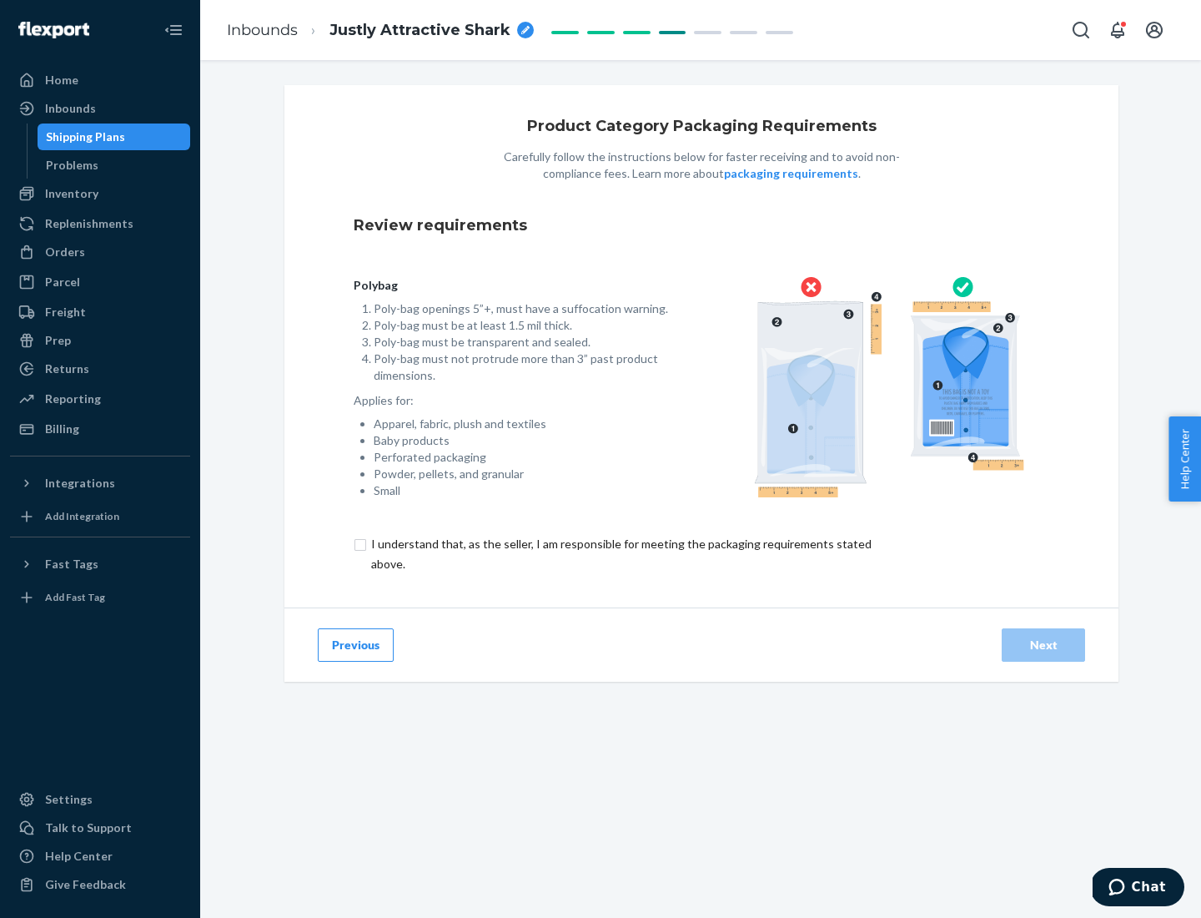
click at [620, 553] on input "checkbox" at bounding box center [631, 554] width 555 height 40
checkbox input "true"
click at [1043, 644] on div "Next" at bounding box center [1043, 644] width 55 height 17
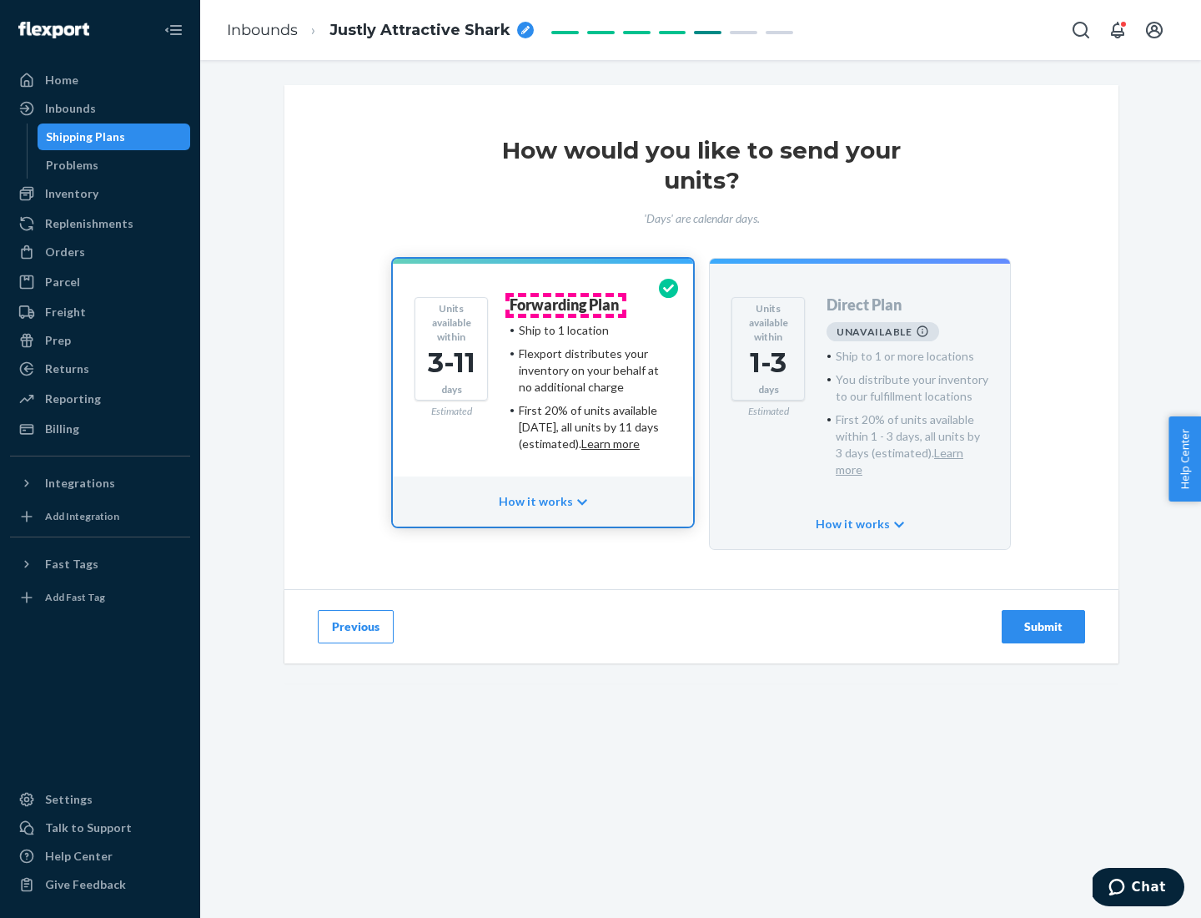
click at [566, 304] on h4 "Forwarding Plan" at bounding box center [564, 305] width 109 height 17
click at [1043, 618] on div "Submit" at bounding box center [1043, 626] width 55 height 17
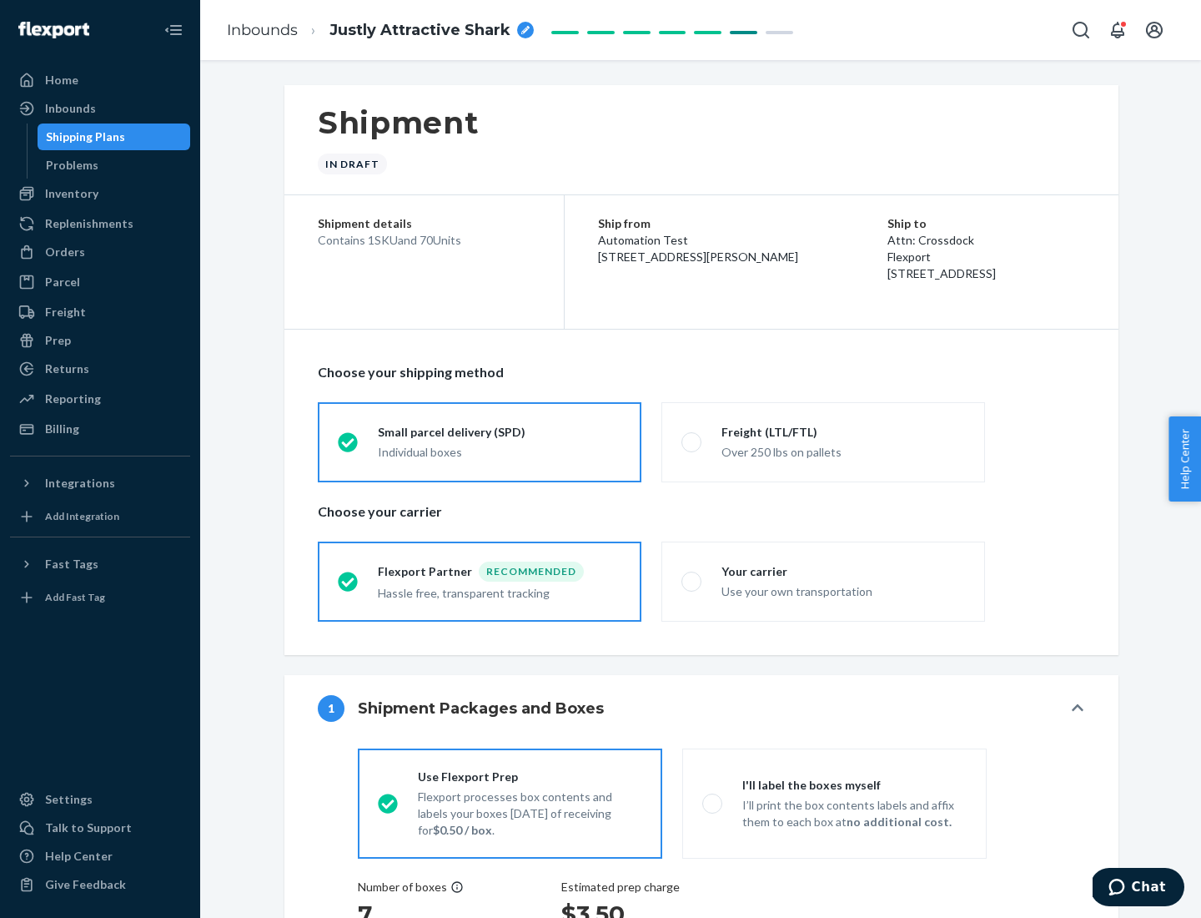
radio input "true"
radio input "false"
radio input "true"
radio input "false"
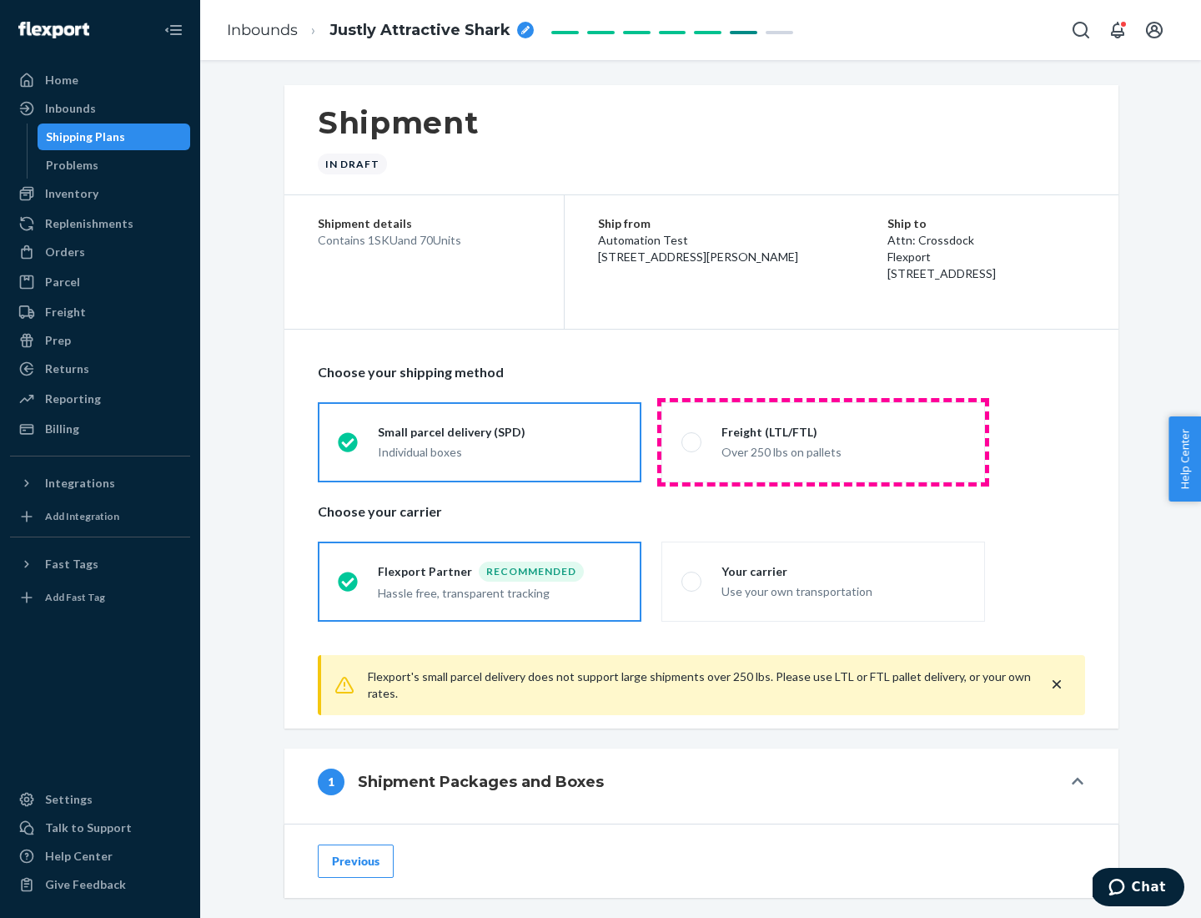
click at [823, 441] on div "Over 250 lbs on pallets" at bounding box center [843, 450] width 244 height 20
click at [692, 441] on input "Freight (LTL/FTL) Over 250 lbs on pallets" at bounding box center [686, 441] width 11 height 11
radio input "true"
radio input "false"
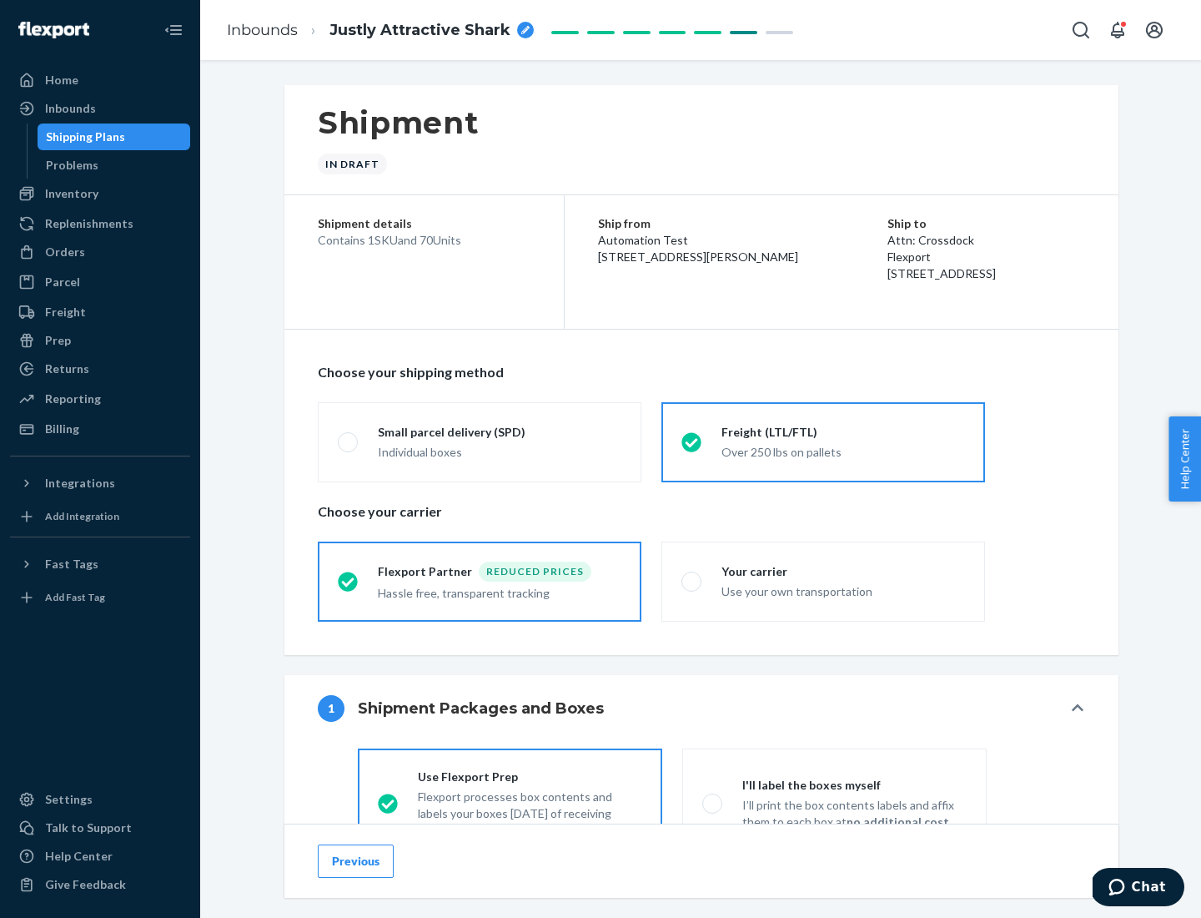
scroll to position [93, 0]
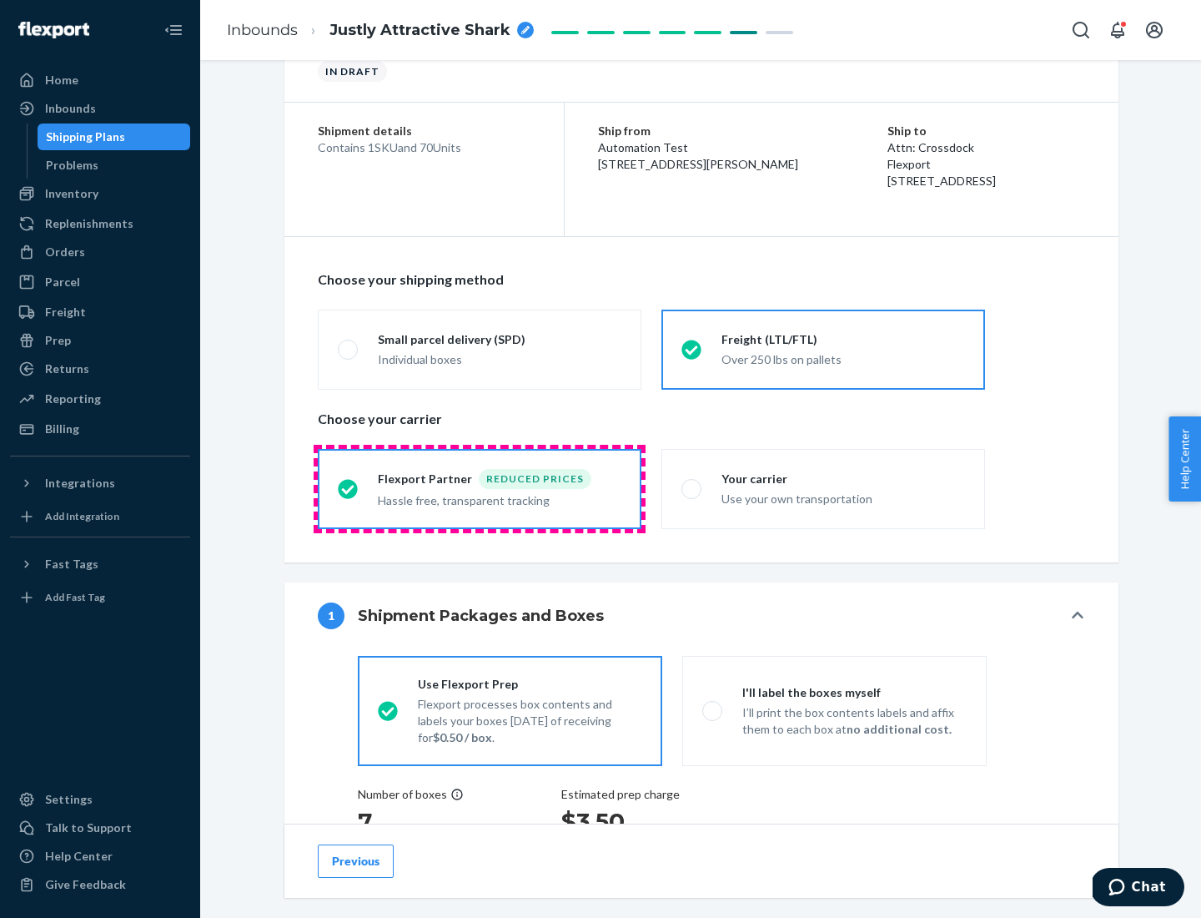
click at [480, 489] on div "Hassle free, transparent tracking" at bounding box center [500, 499] width 244 height 20
click at [349, 488] on input "Flexport Partner Reduced prices Hassle free, transparent tracking" at bounding box center [343, 488] width 11 height 11
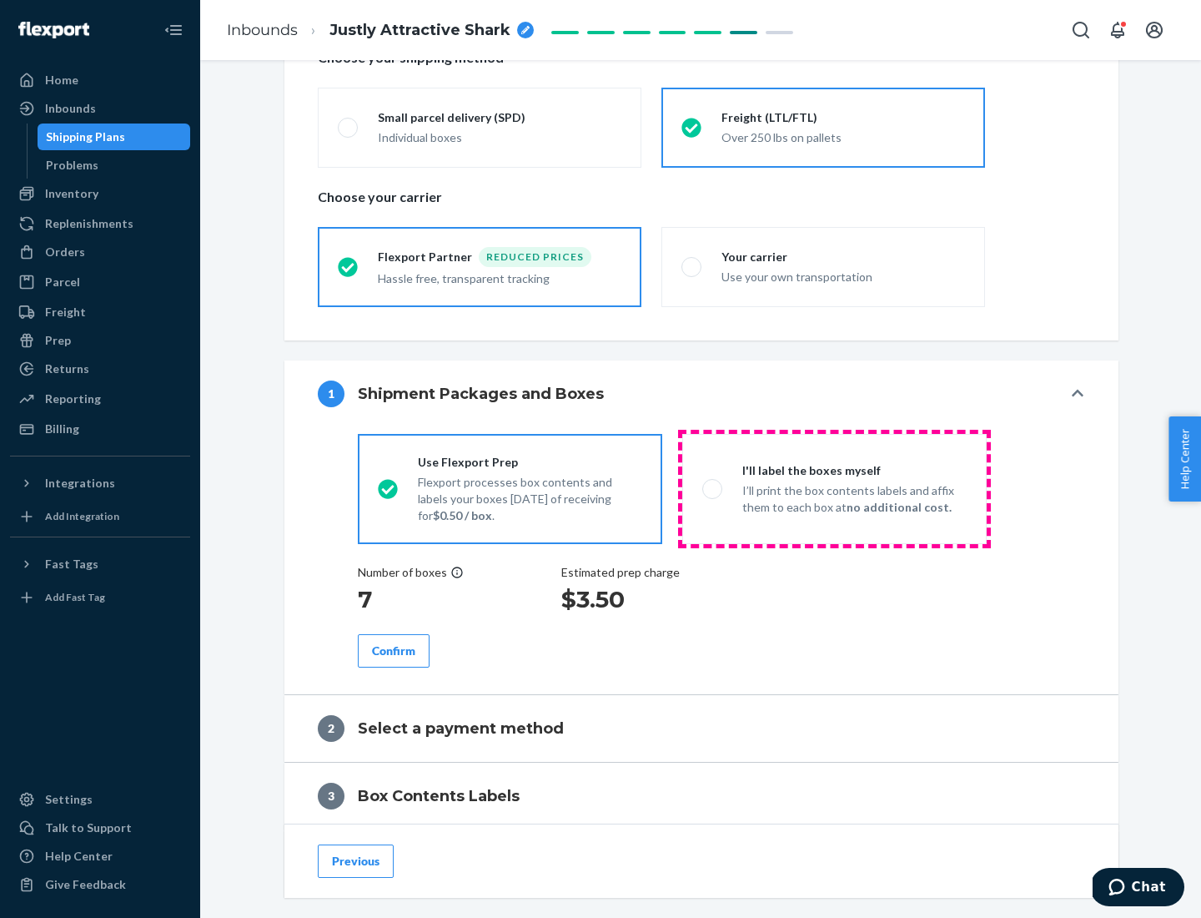
click at [834, 488] on p "I’ll print the box contents labels and affix them to each box at no additional …" at bounding box center [854, 498] width 224 height 33
click at [713, 488] on input "I'll label the boxes myself I’ll print the box contents labels and affix them t…" at bounding box center [707, 488] width 11 height 11
radio input "true"
radio input "false"
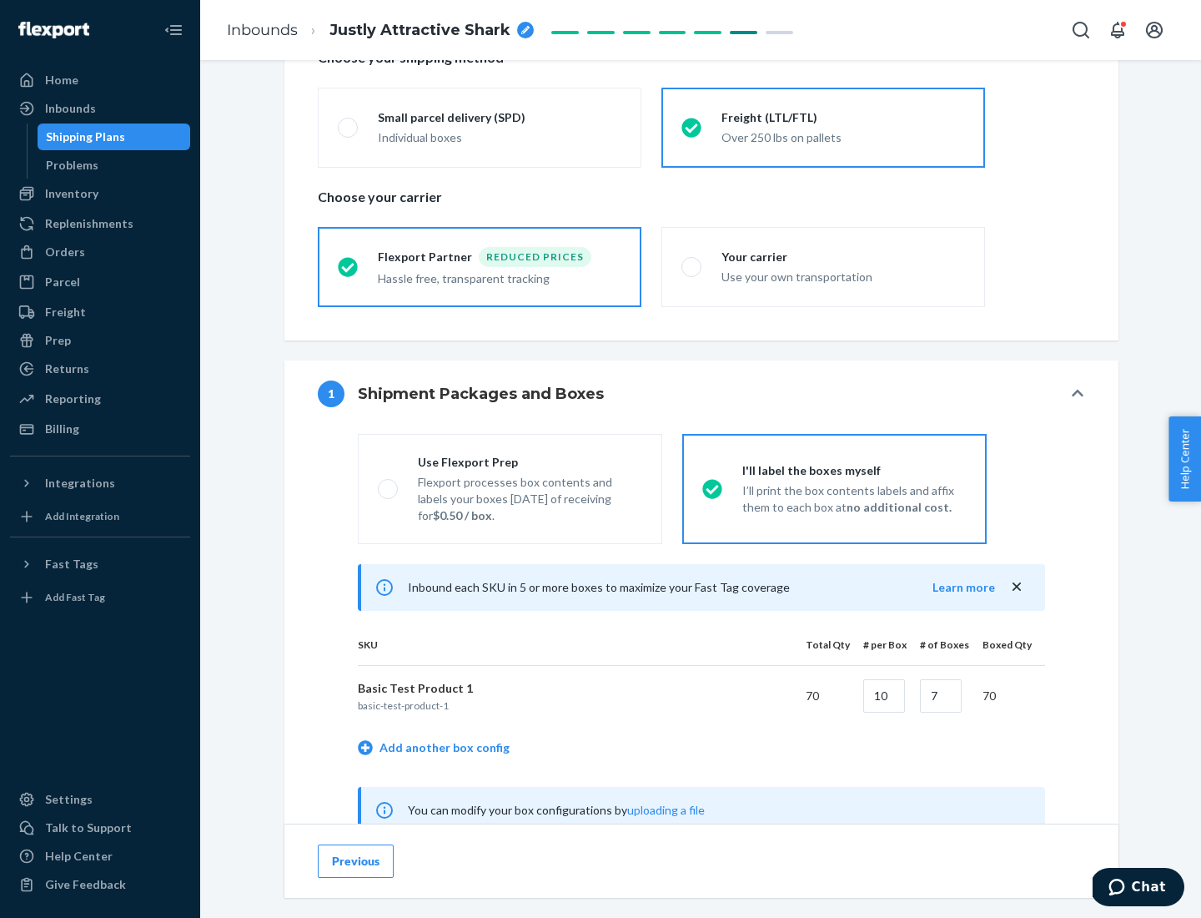
scroll to position [521, 0]
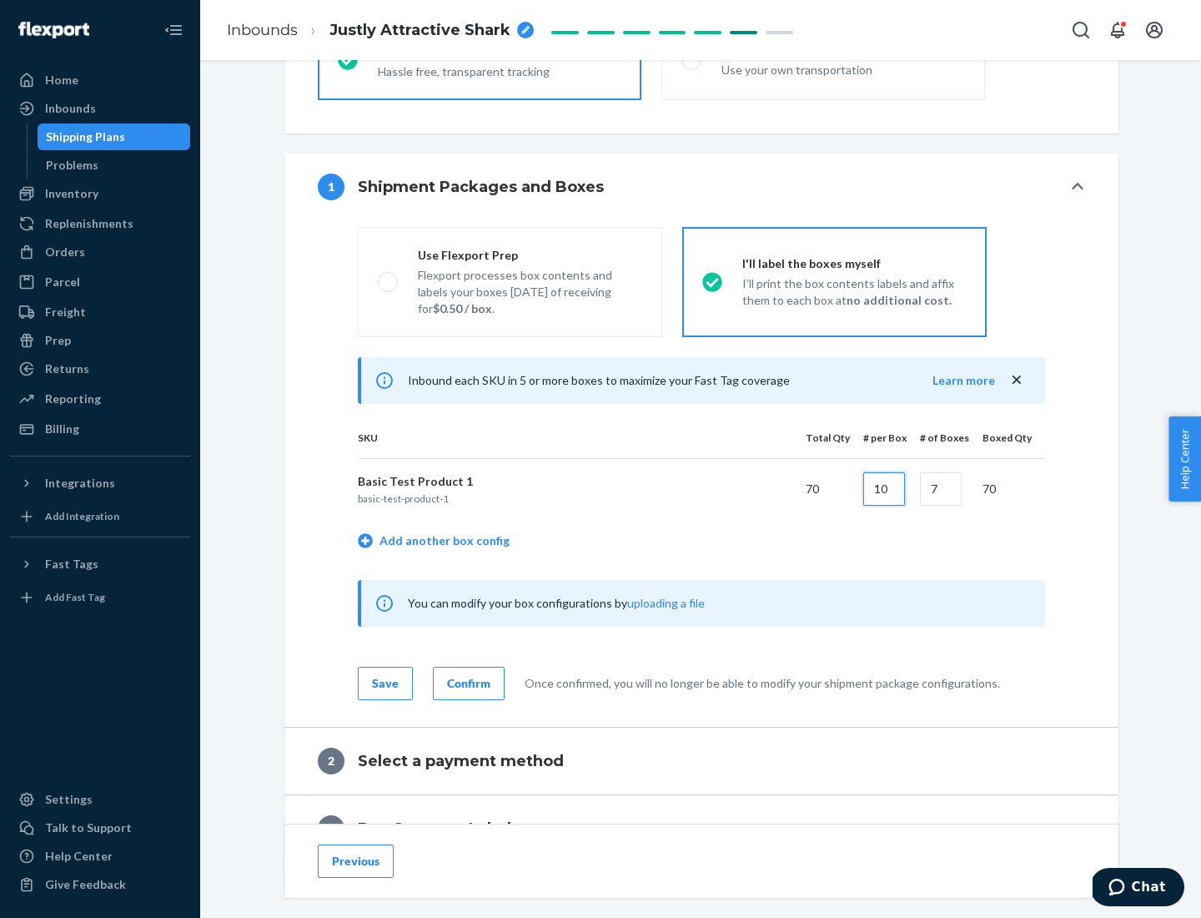
type input "10"
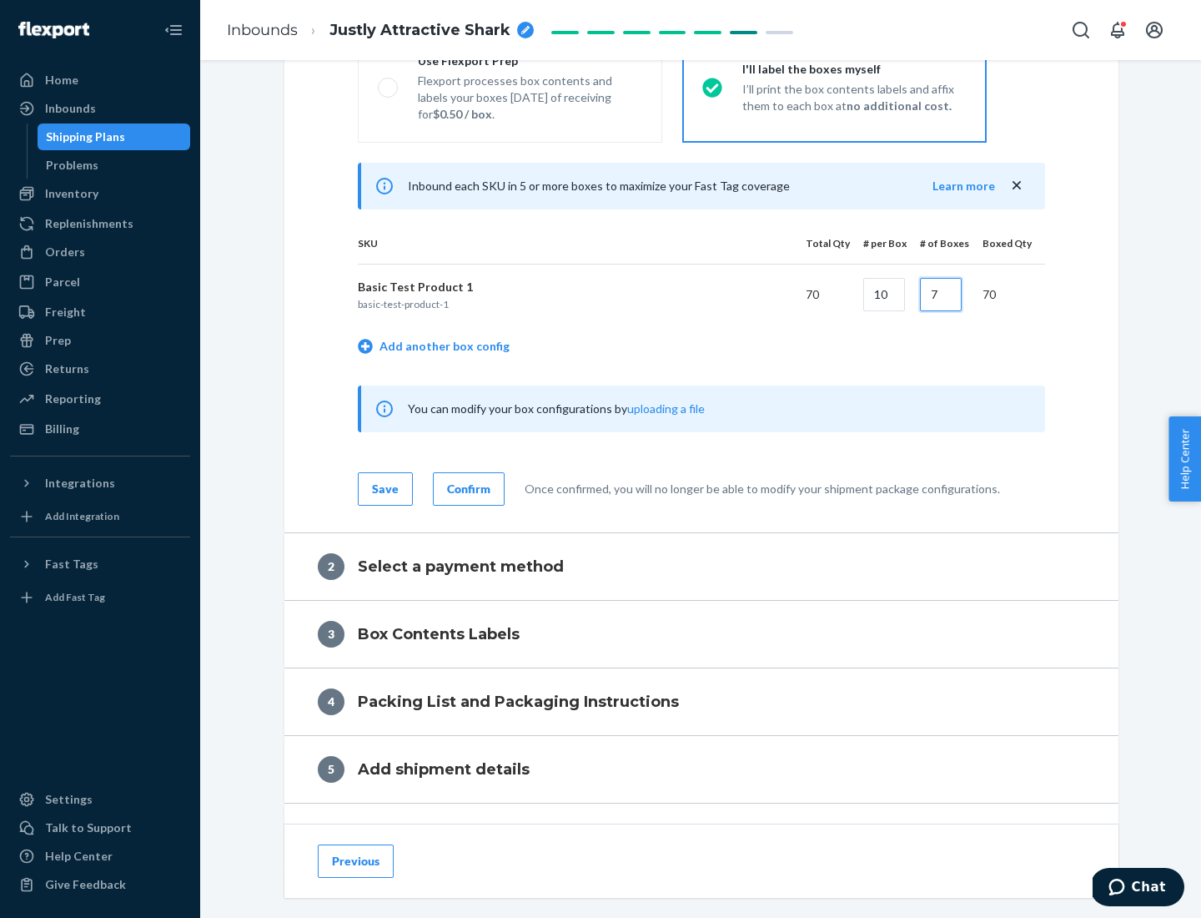
type input "7"
click at [466, 488] on div "Confirm" at bounding box center [468, 488] width 43 height 17
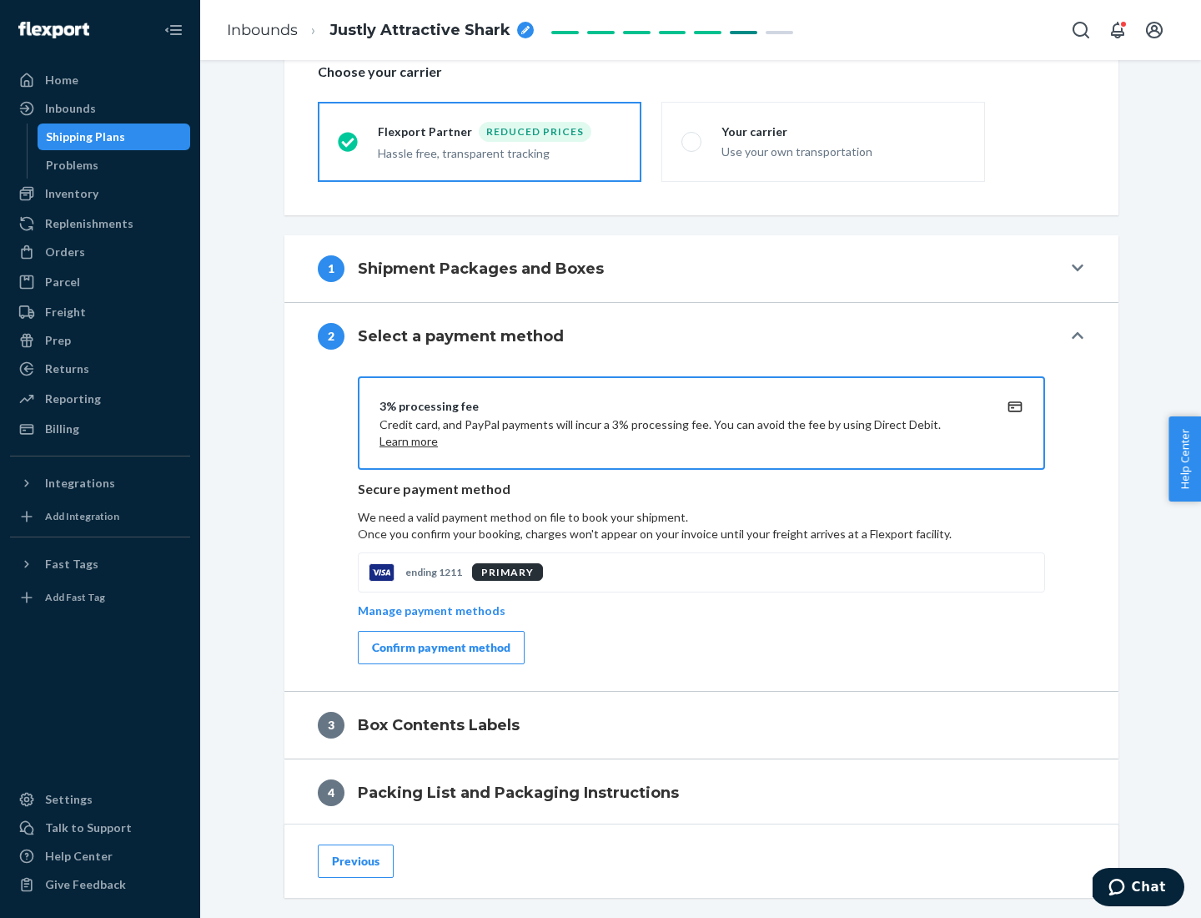
scroll to position [598, 0]
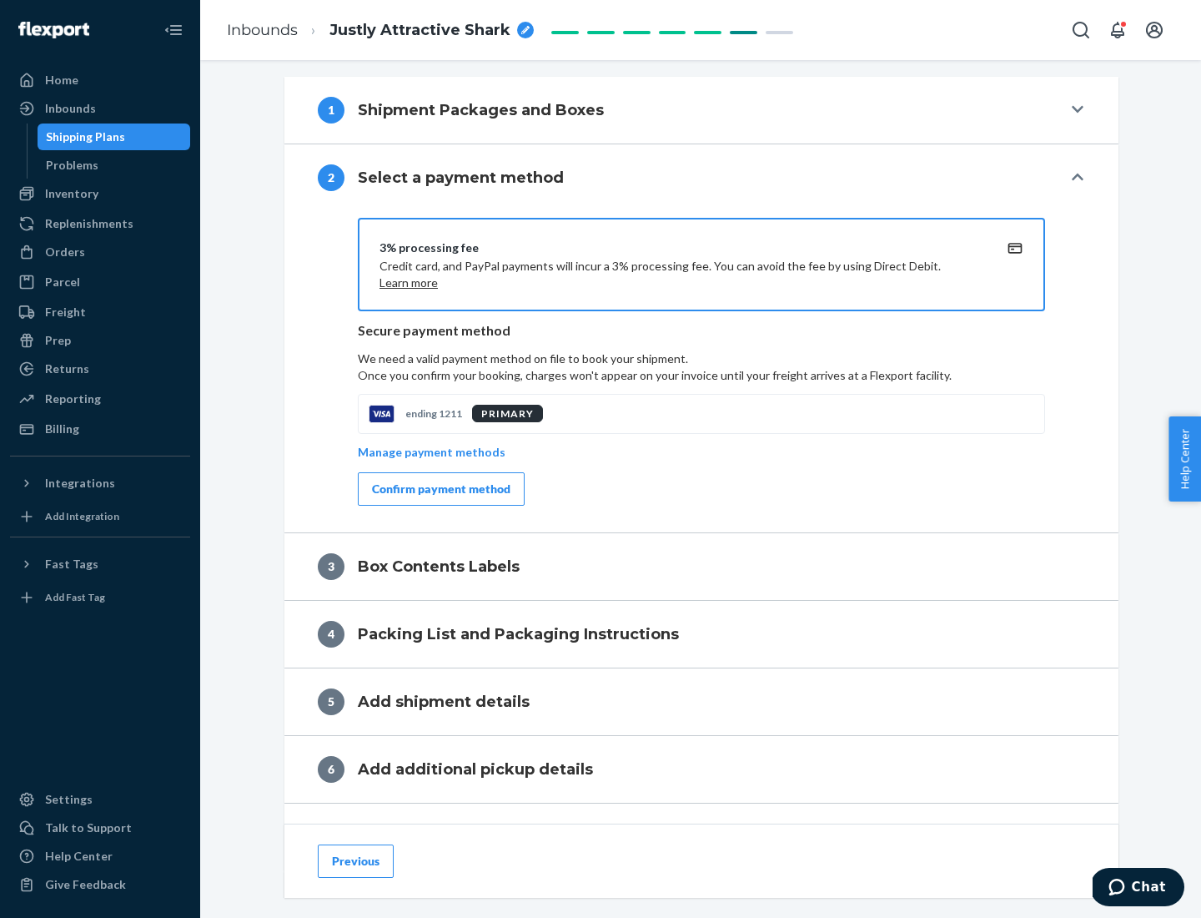
click at [440, 489] on div "Confirm payment method" at bounding box center [441, 488] width 138 height 17
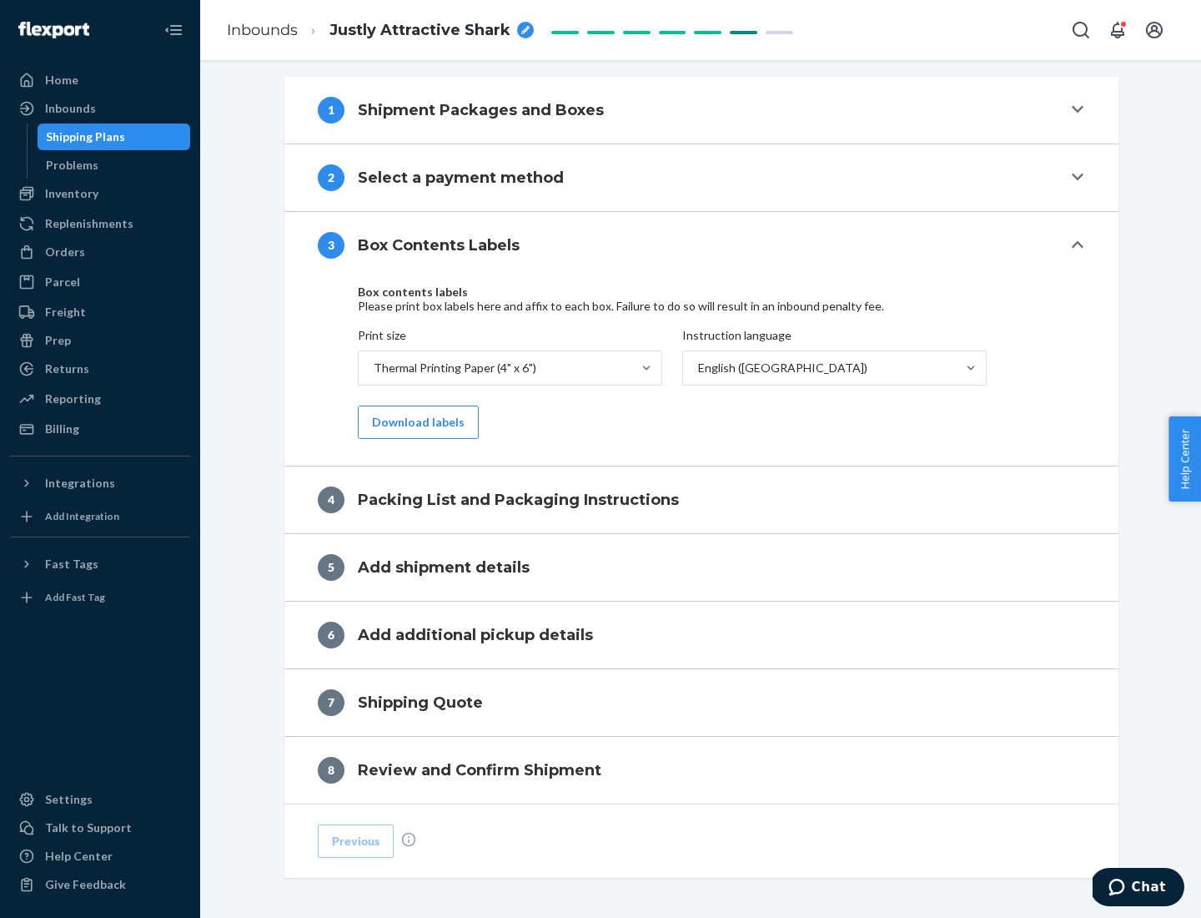
scroll to position [531, 0]
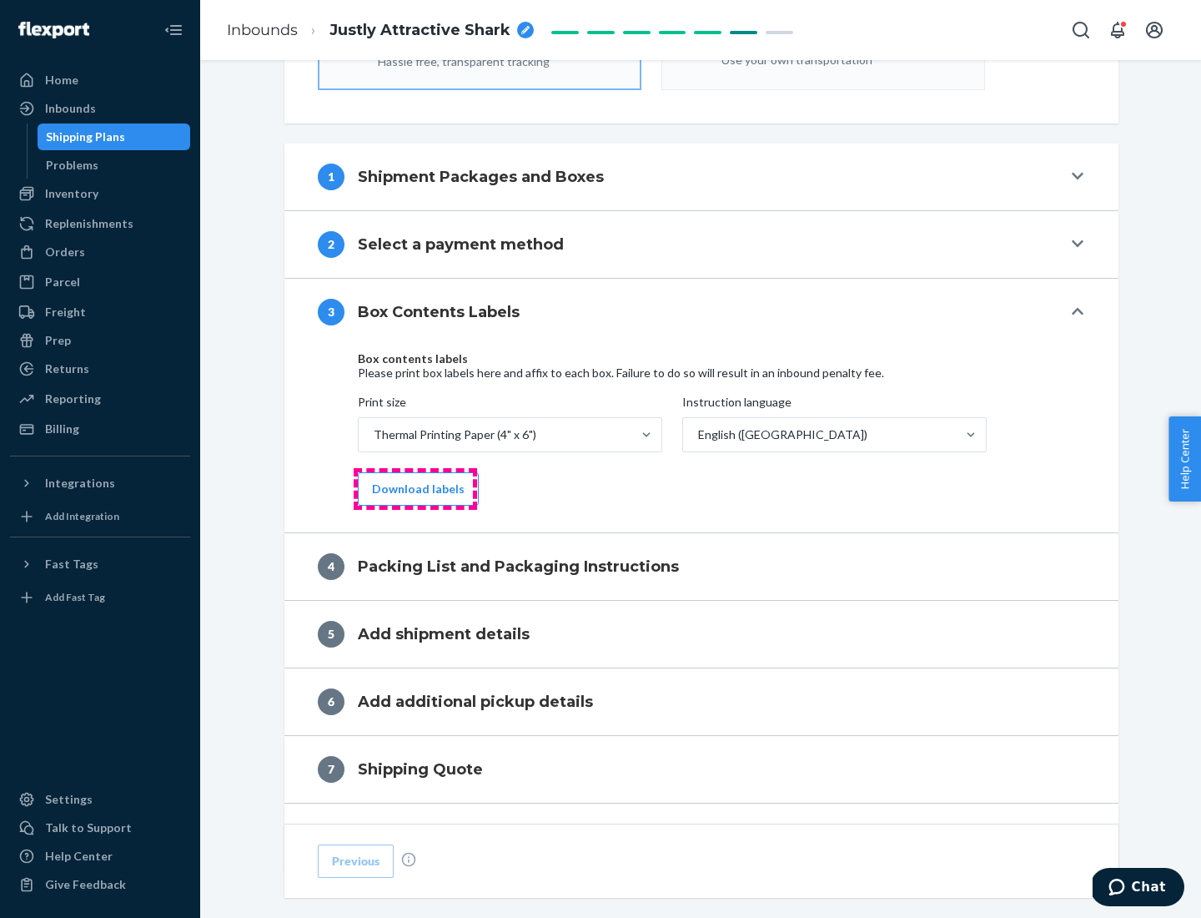
click at [415, 489] on button "Download labels" at bounding box center [418, 488] width 121 height 33
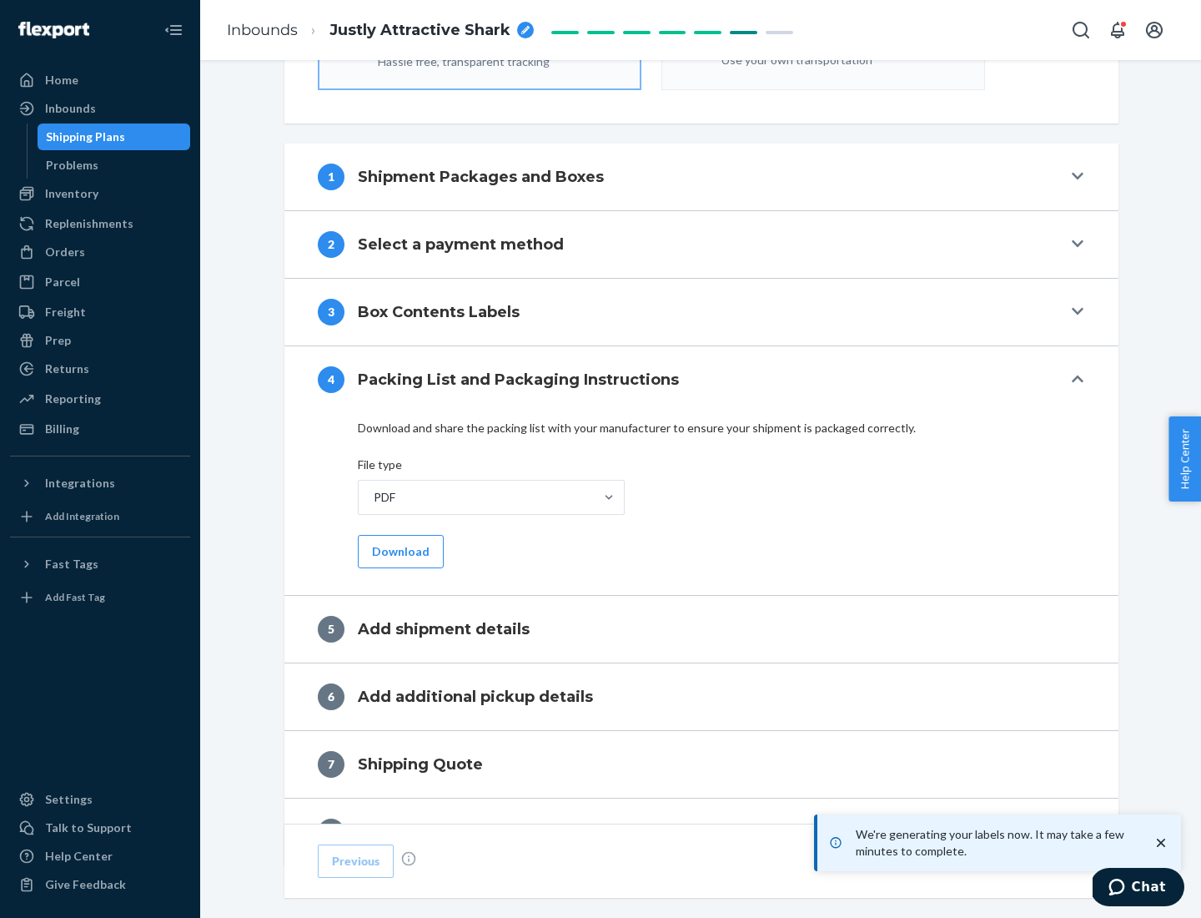
scroll to position [594, 0]
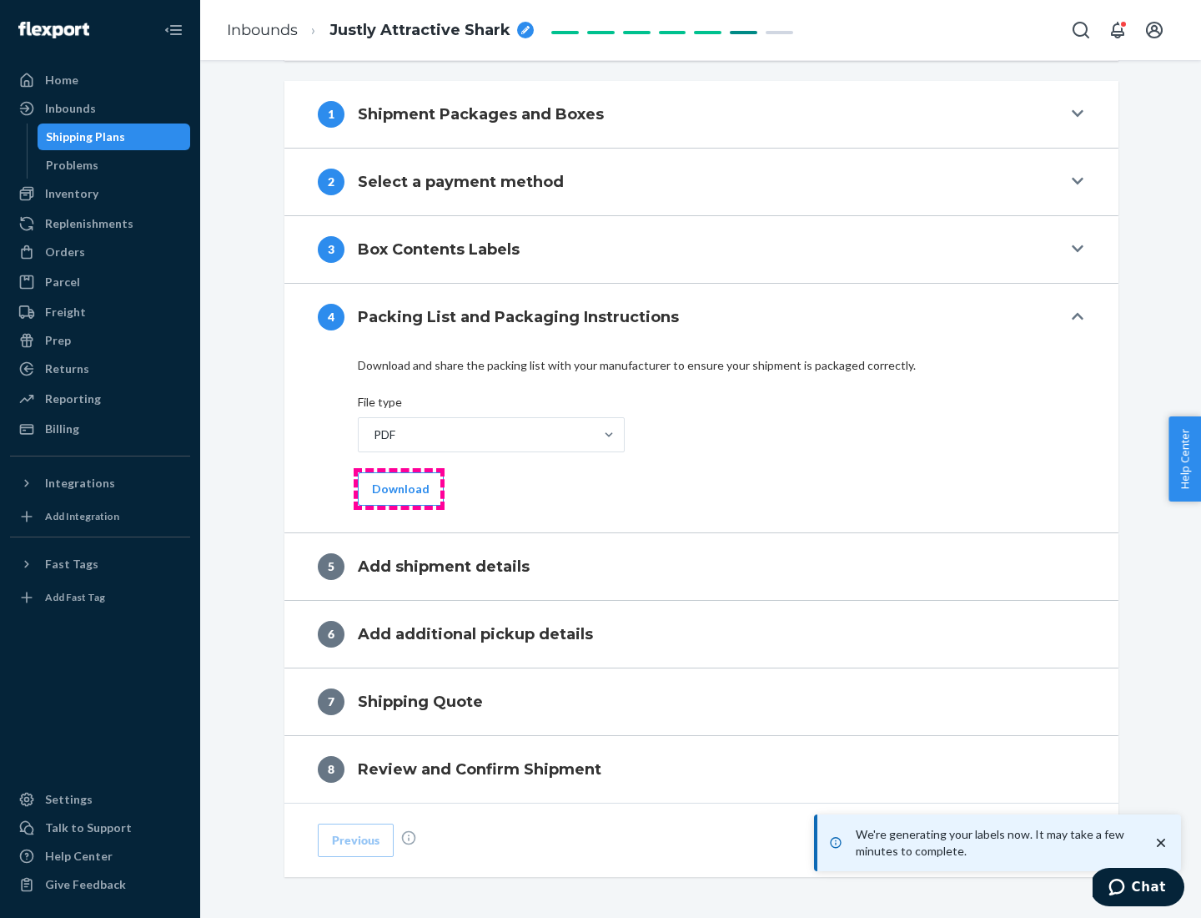
click at [399, 488] on button "Download" at bounding box center [401, 488] width 86 height 33
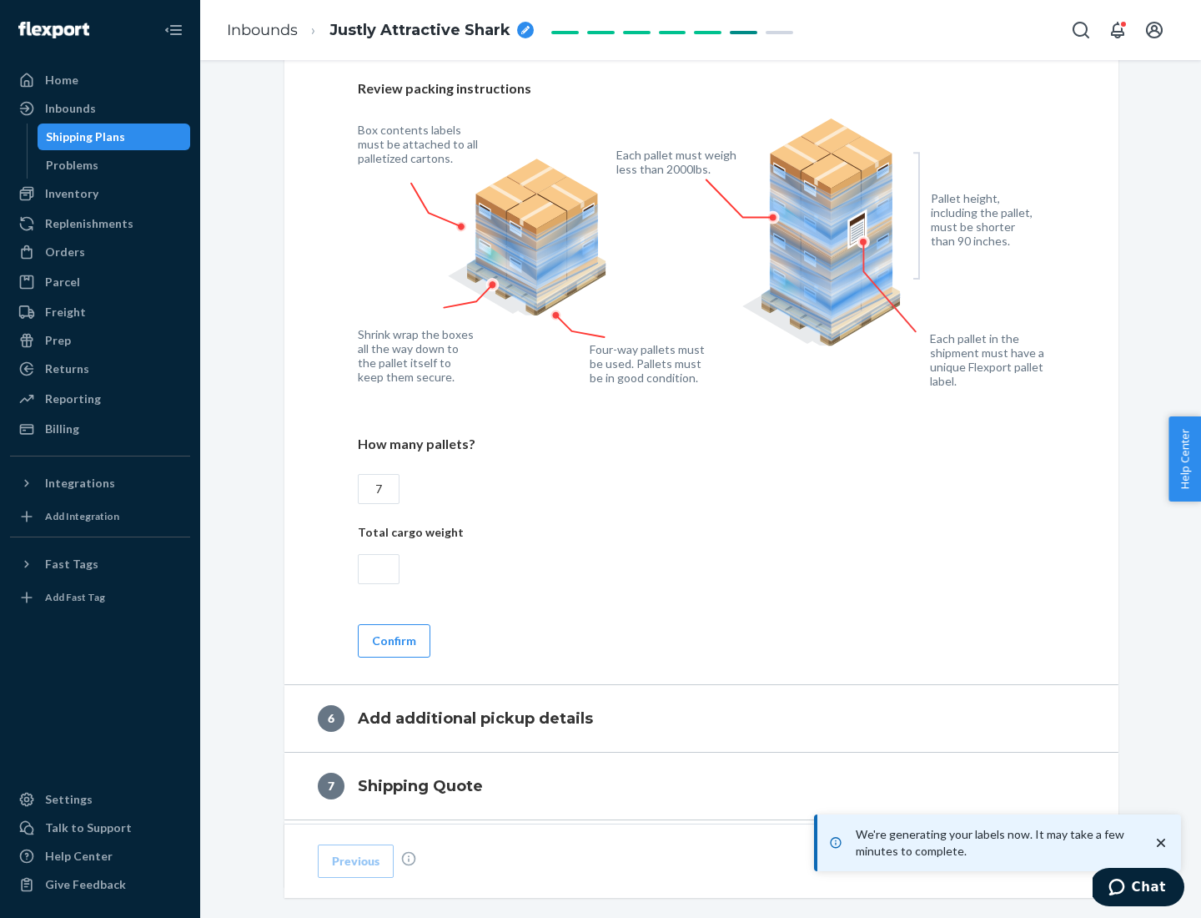
scroll to position [1150, 0]
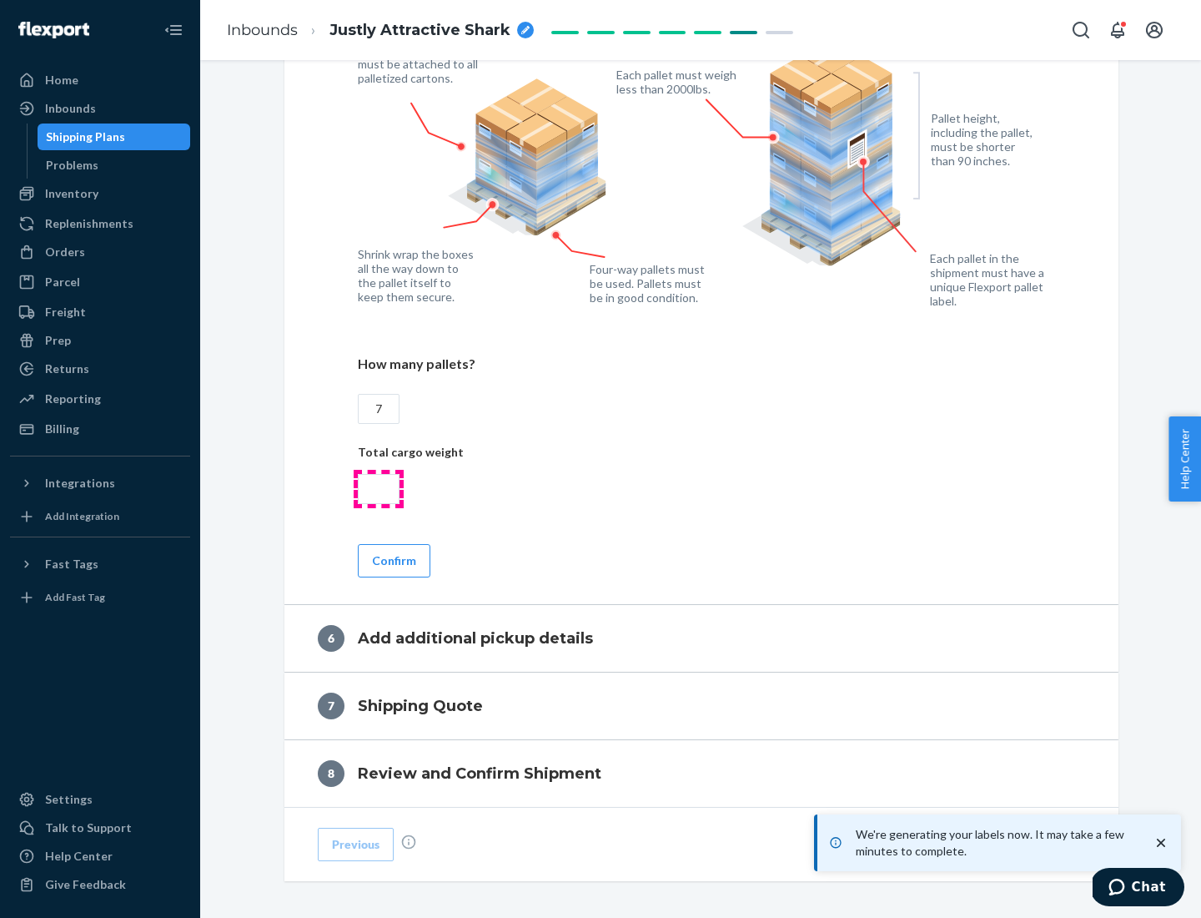
type input "7"
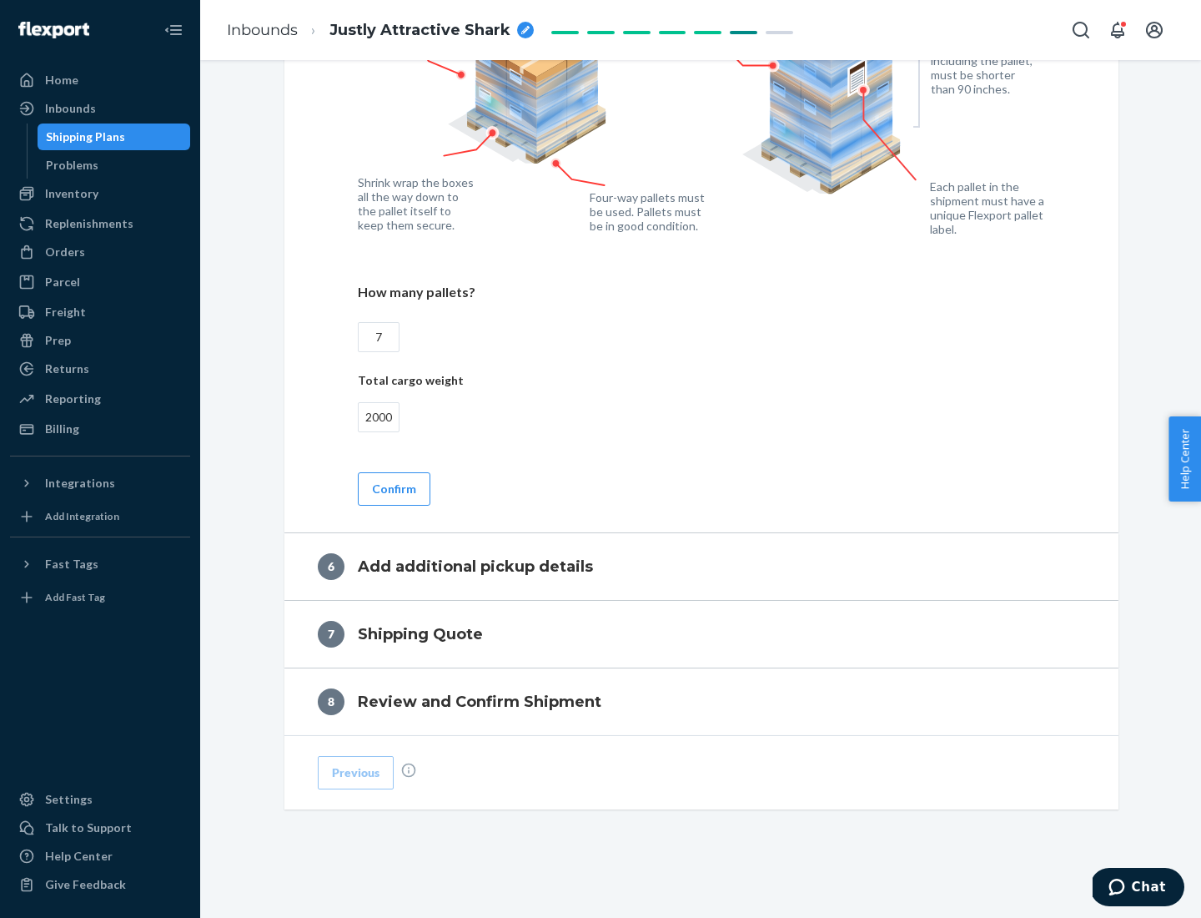
type input "2000"
click at [393, 488] on button "Confirm" at bounding box center [394, 488] width 73 height 33
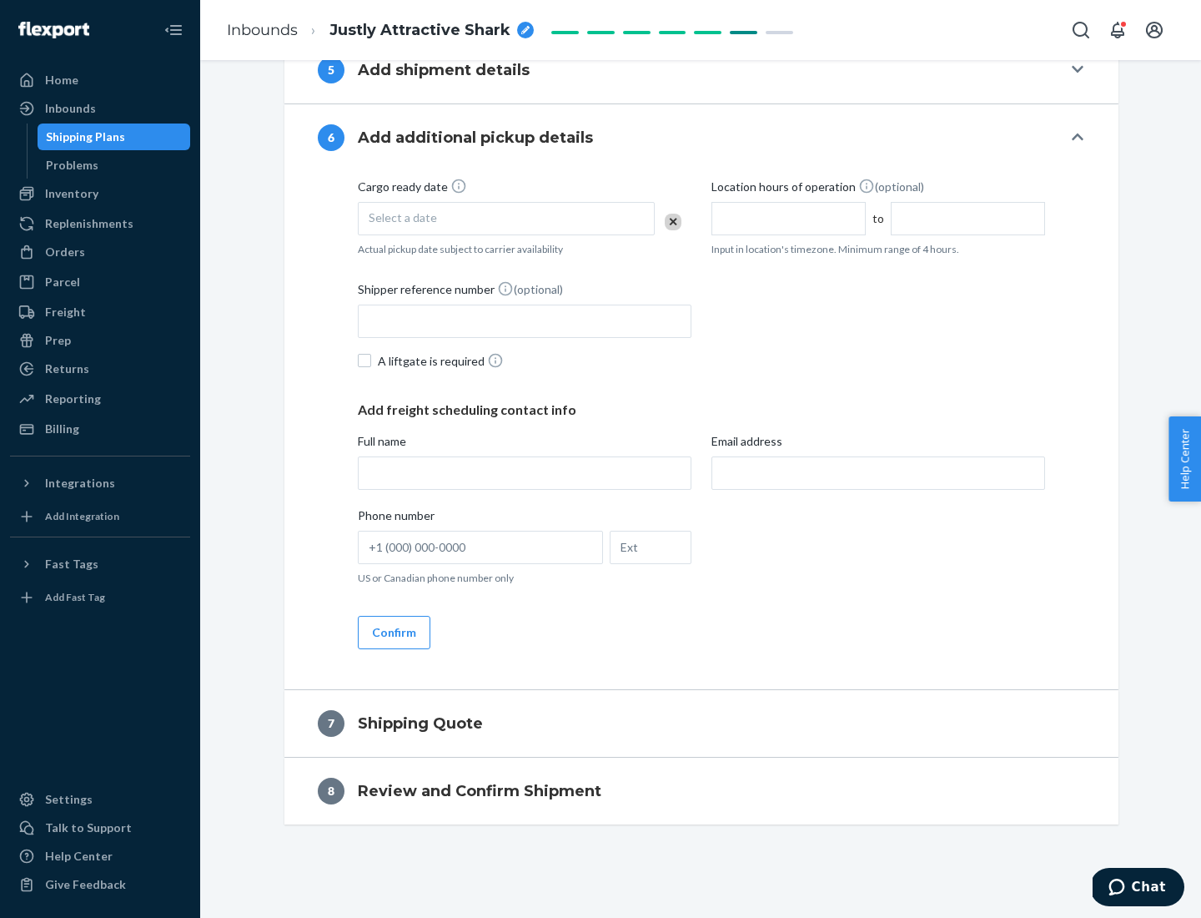
scroll to position [638, 0]
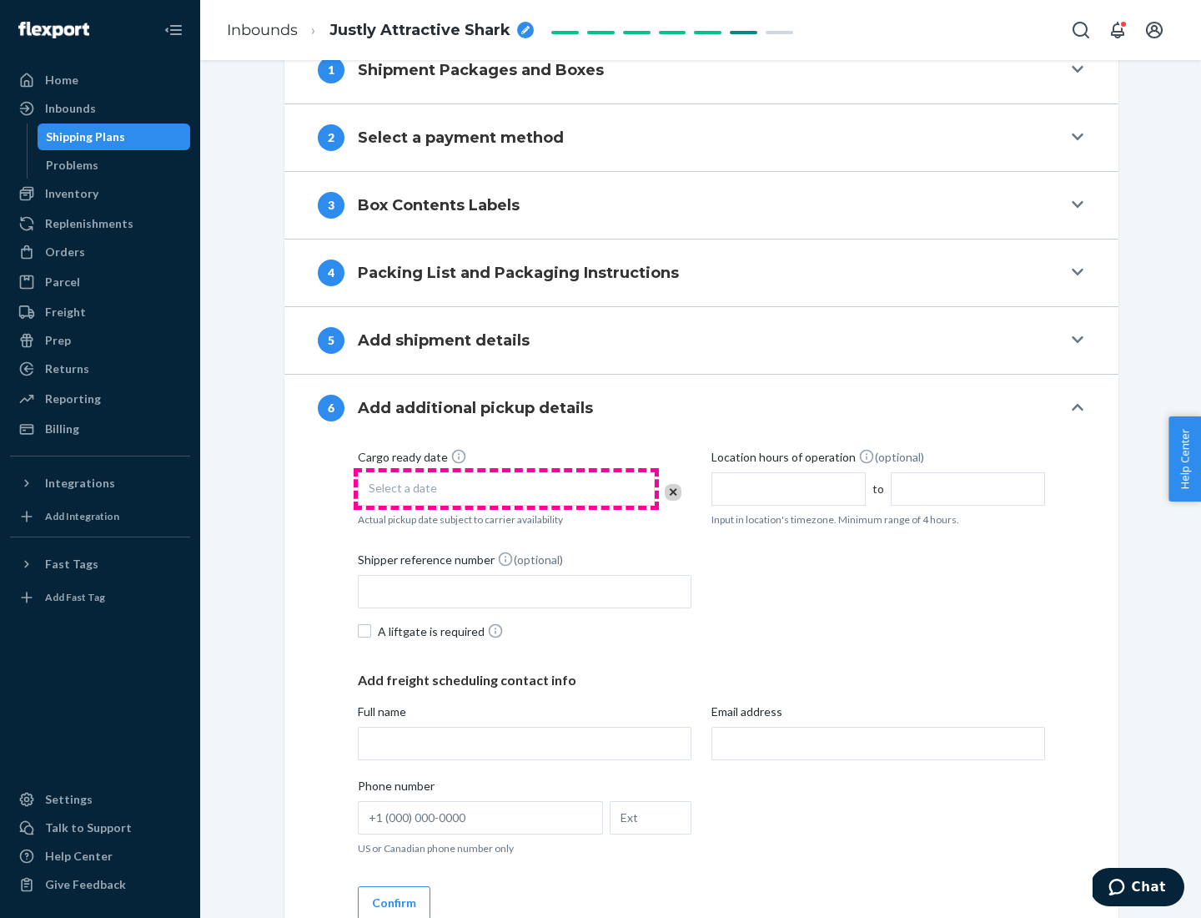
click at [506, 488] on div "Select a date" at bounding box center [506, 488] width 297 height 33
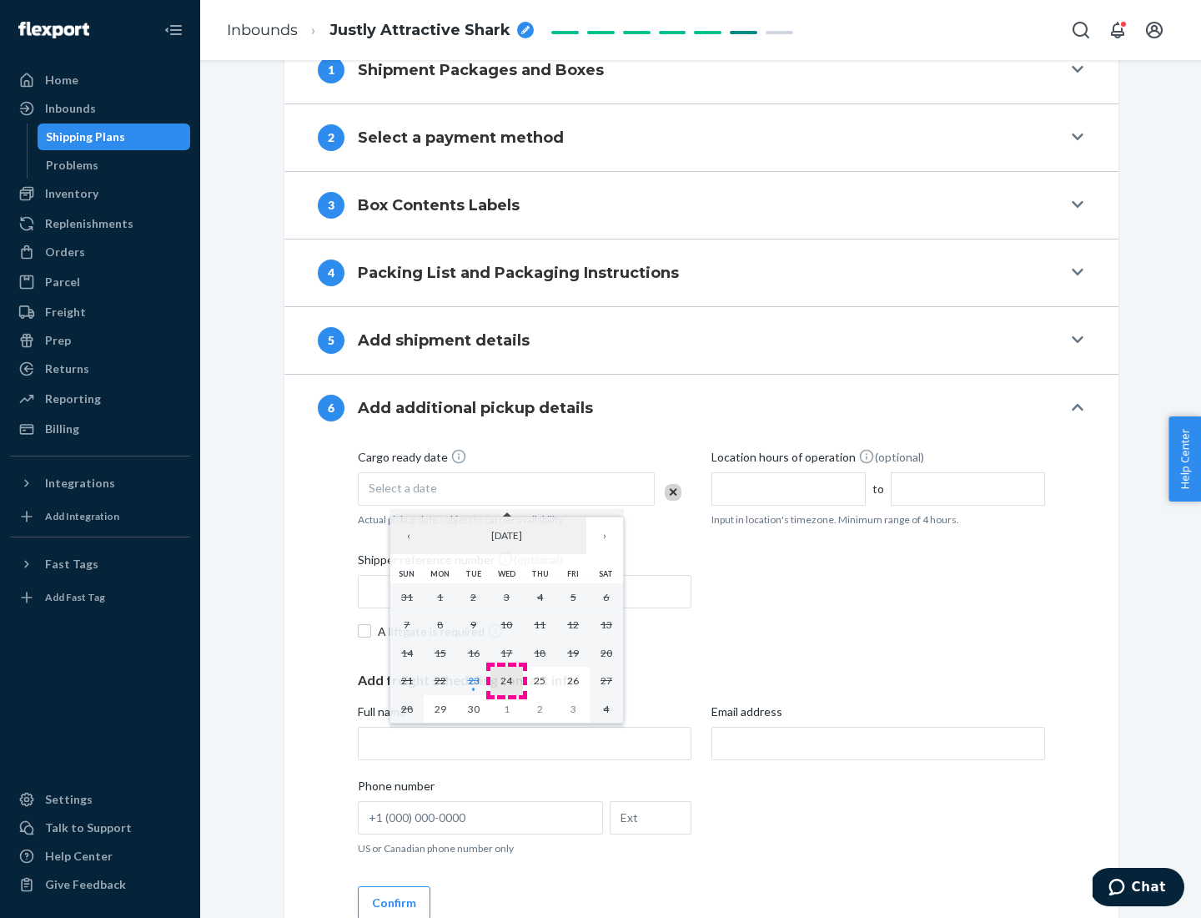
click at [506, 680] on abbr "24" at bounding box center [506, 680] width 12 height 13
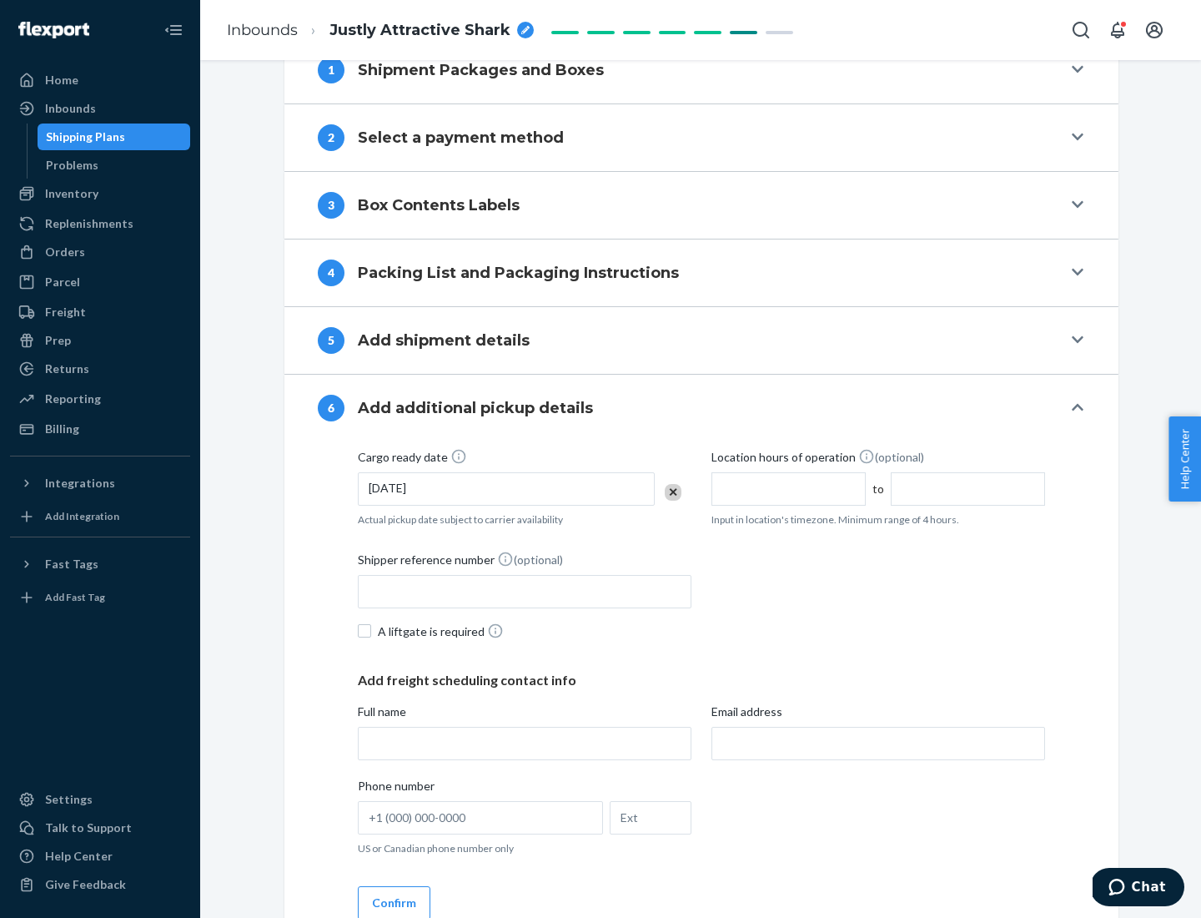
scroll to position [892, 0]
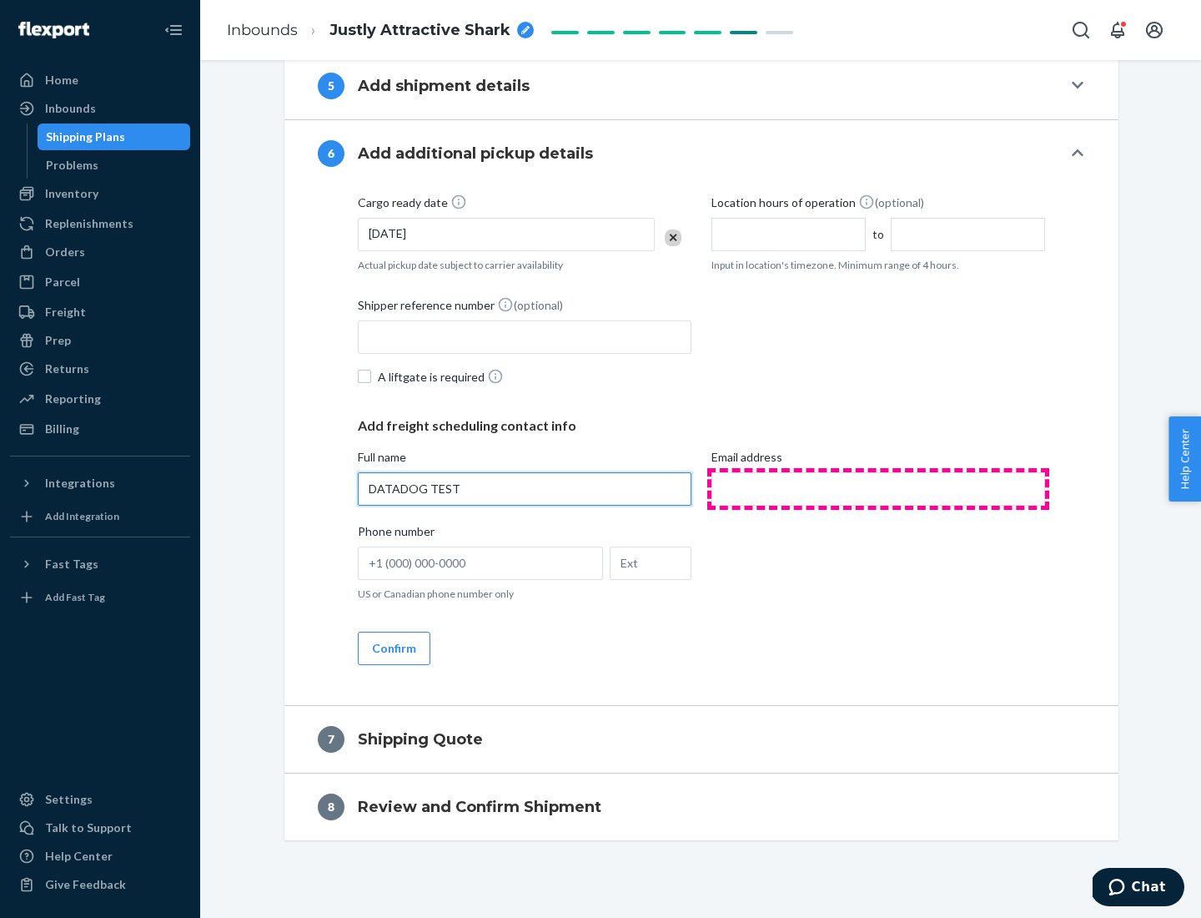
type input "DATADOG TEST"
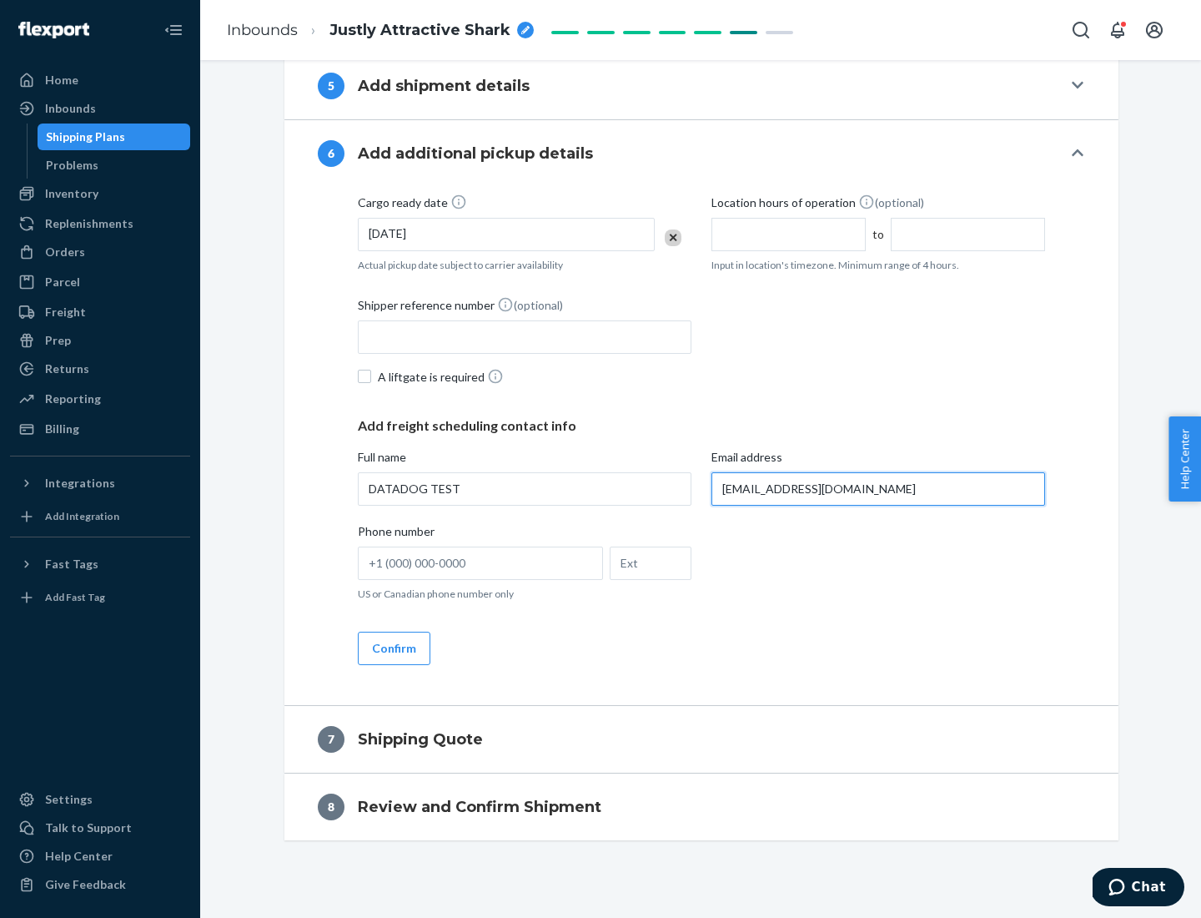
scroll to position [908, 0]
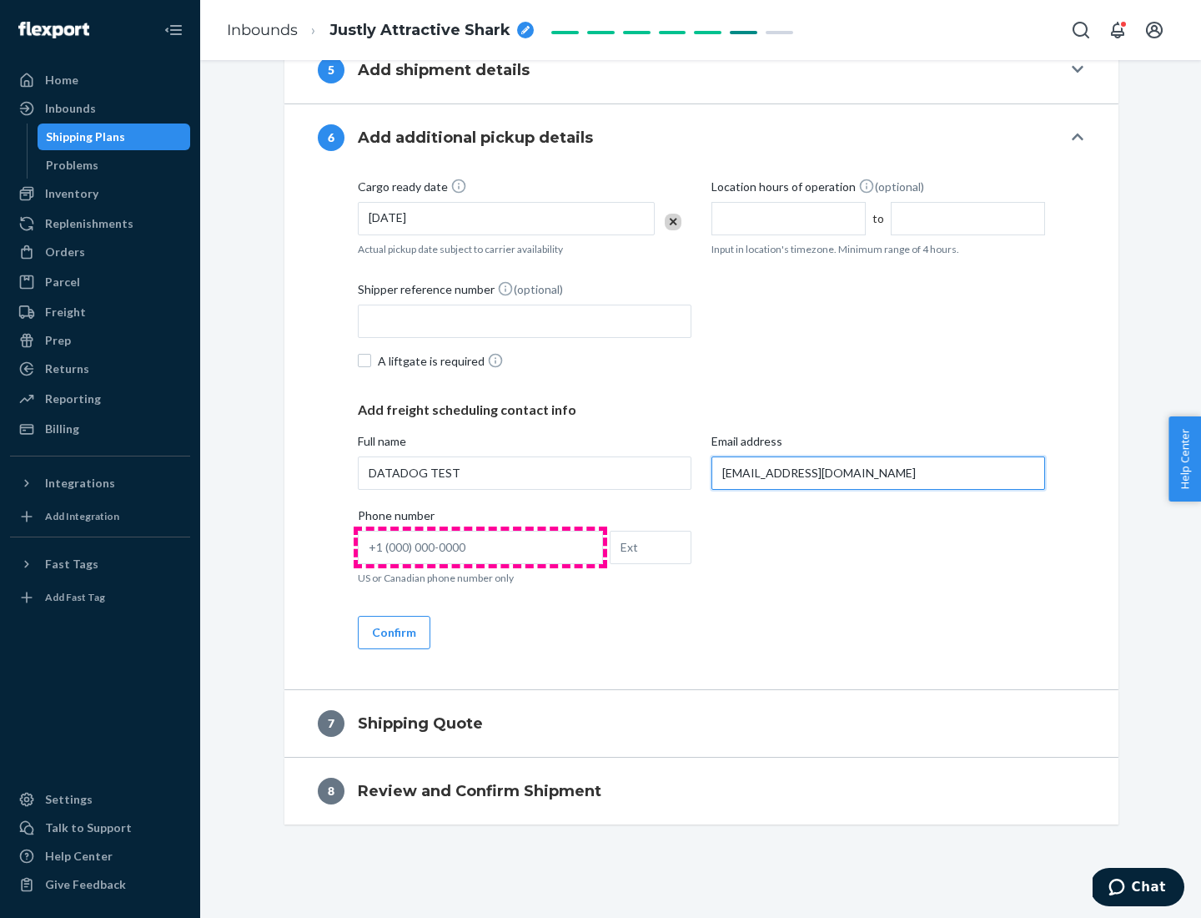
type input "[EMAIL_ADDRESS][DOMAIN_NAME]"
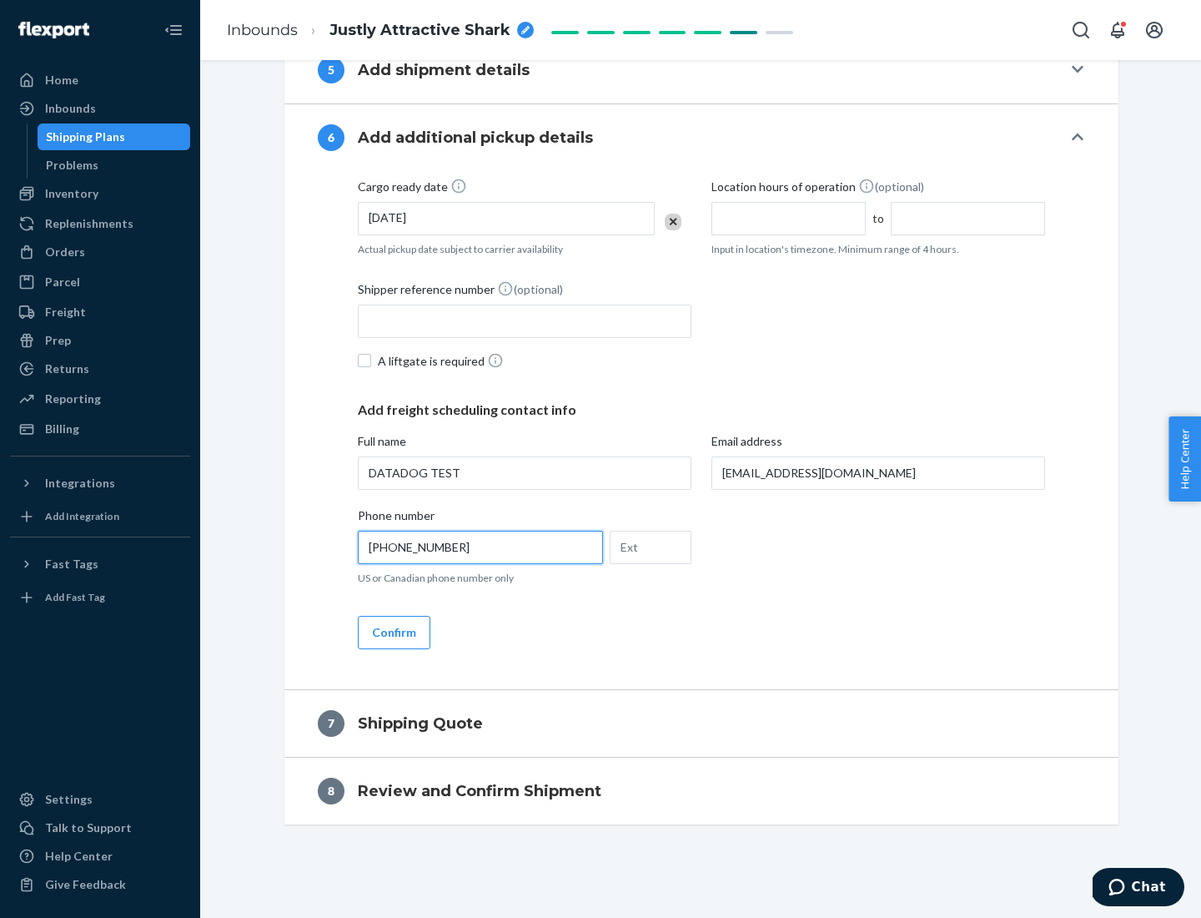
type input "[PHONE_NUMBER]"
click at [393, 631] on button "Confirm" at bounding box center [394, 632] width 73 height 33
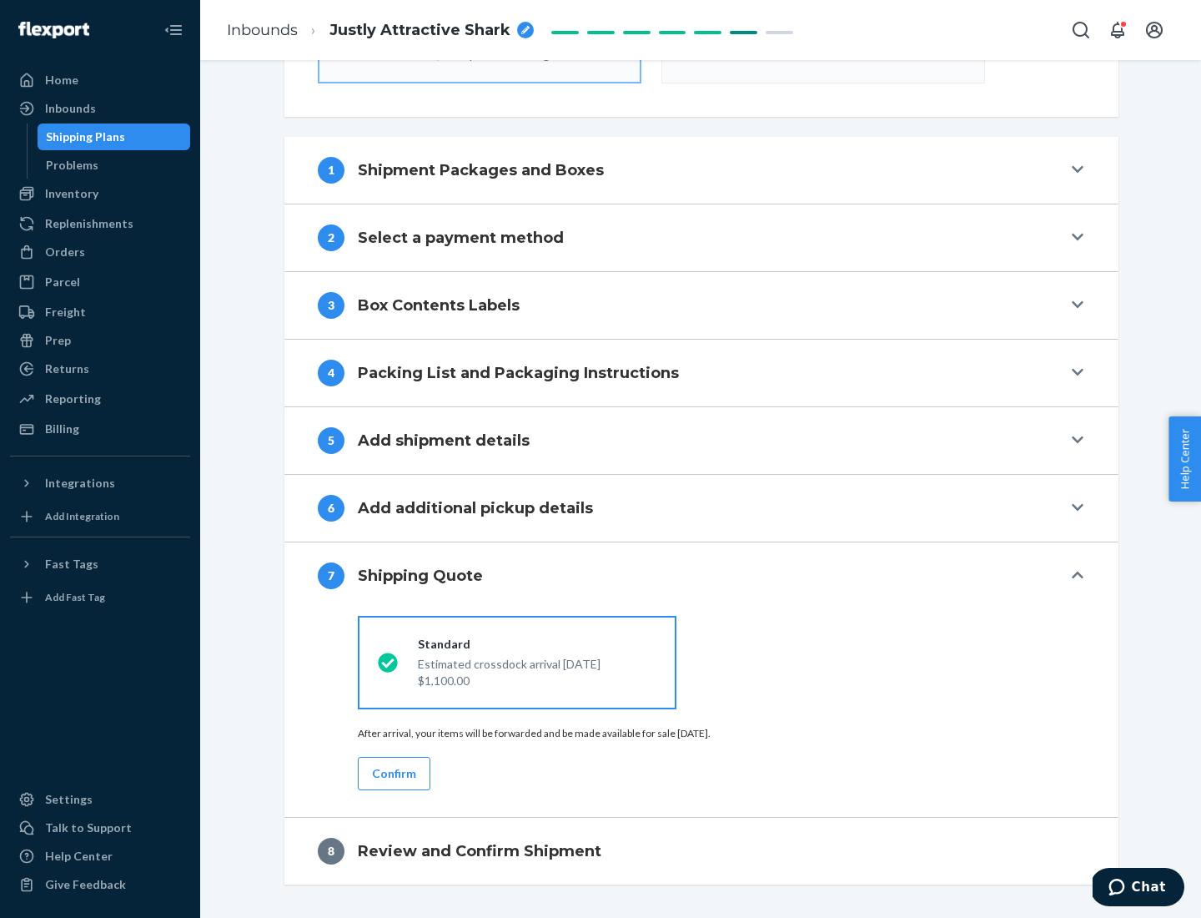
scroll to position [598, 0]
